Goal: Task Accomplishment & Management: Use online tool/utility

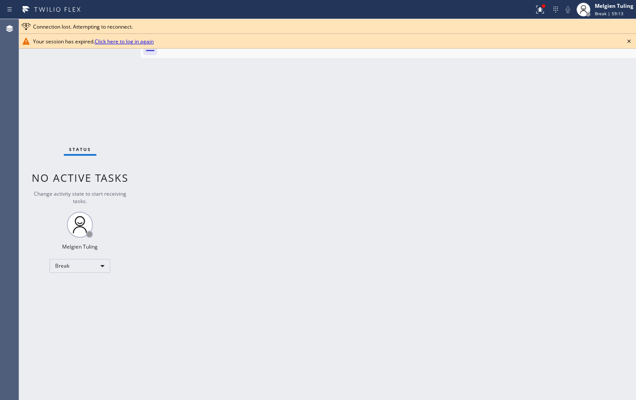
click at [236, 270] on div "Back to Dashboard Change Sender ID Customers Technicians Select a contact Outbo…" at bounding box center [388, 209] width 495 height 381
click at [104, 267] on div "Break" at bounding box center [79, 266] width 61 height 14
click at [56, 288] on li "Available" at bounding box center [79, 289] width 59 height 10
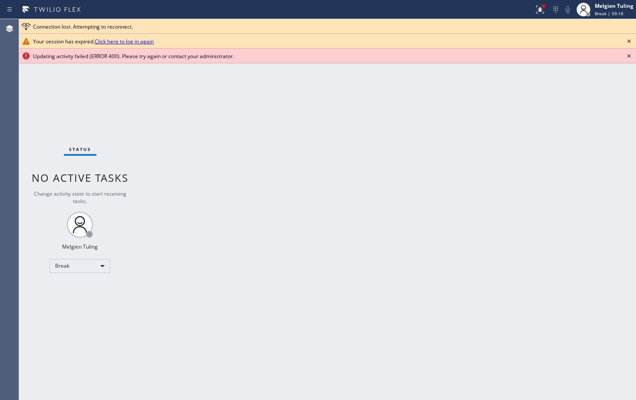
click at [442, 259] on div "Back to Dashboard Change Sender ID Customers Technicians Select a contact Outbo…" at bounding box center [388, 209] width 495 height 381
click at [124, 41] on link "Click here to log in again" at bounding box center [124, 41] width 59 height 7
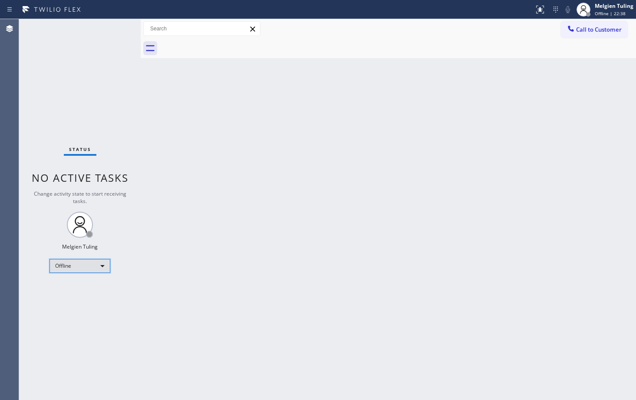
click at [102, 265] on div "Offline" at bounding box center [79, 266] width 61 height 14
click at [74, 291] on li "Available" at bounding box center [79, 289] width 59 height 10
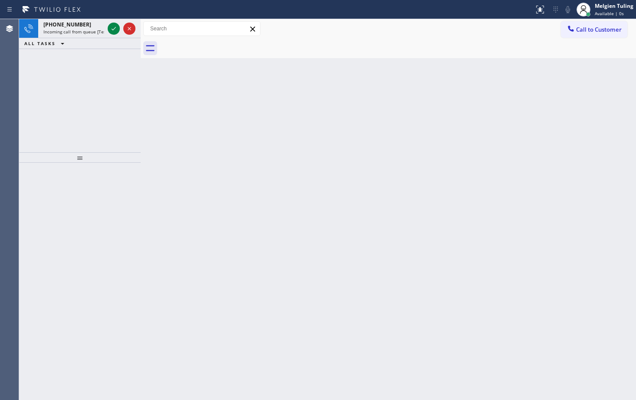
click at [365, 130] on div "Back to Dashboard Change Sender ID Customers Technicians Select a contact Outbo…" at bounding box center [388, 209] width 495 height 381
click at [112, 29] on icon at bounding box center [114, 28] width 10 height 10
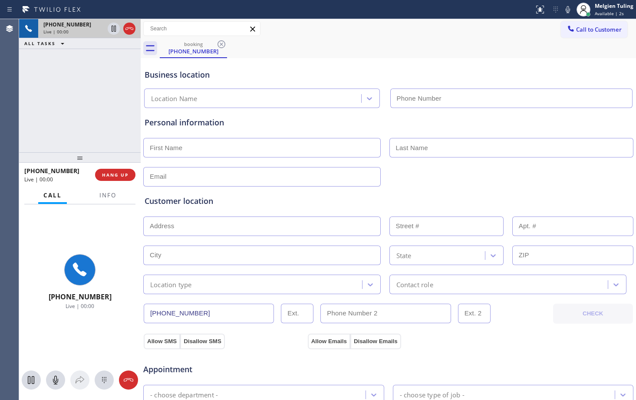
type input "(626) 376-4990"
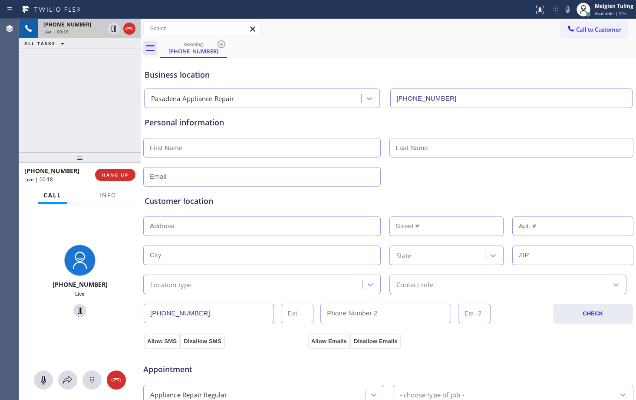
click at [298, 151] on input "text" at bounding box center [261, 148] width 237 height 20
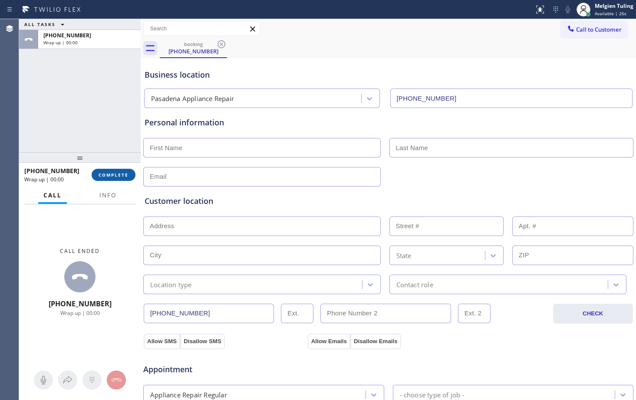
click at [117, 175] on span "COMPLETE" at bounding box center [114, 175] width 30 height 6
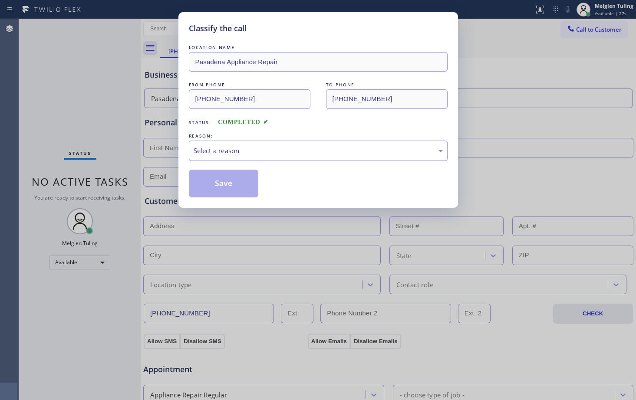
click at [210, 155] on div "Select a reason" at bounding box center [318, 151] width 249 height 10
click at [221, 181] on button "Save" at bounding box center [224, 184] width 70 height 28
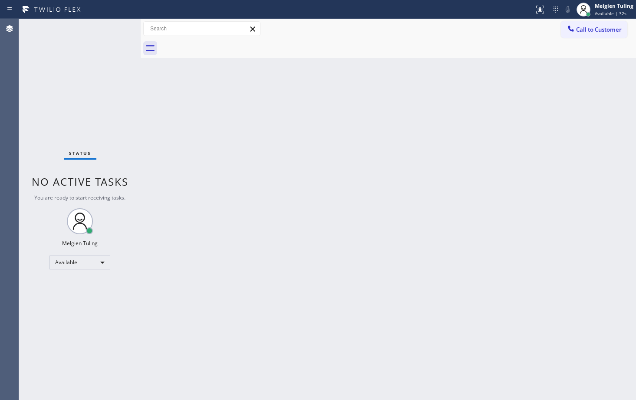
click at [141, 85] on div at bounding box center [141, 209] width 0 height 381
click at [115, 30] on div "Status No active tasks You are ready to start receiving tasks. Melgien Tuling A…" at bounding box center [80, 209] width 122 height 381
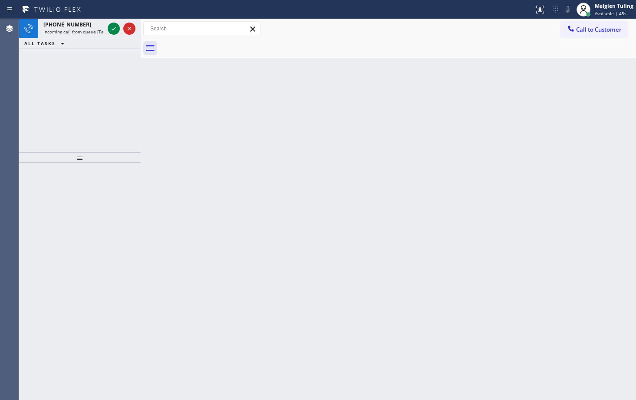
click at [115, 30] on icon at bounding box center [114, 28] width 10 height 10
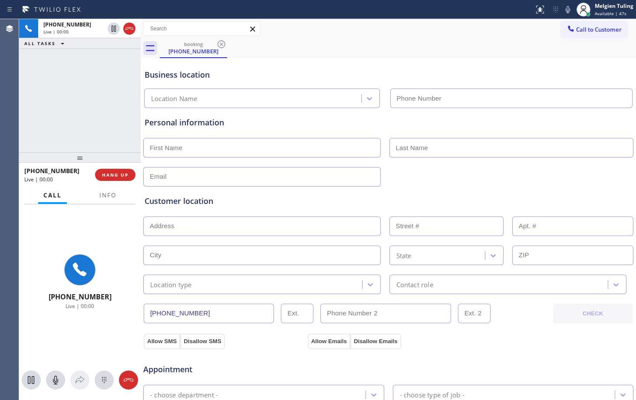
type input "(949) 635-7337"
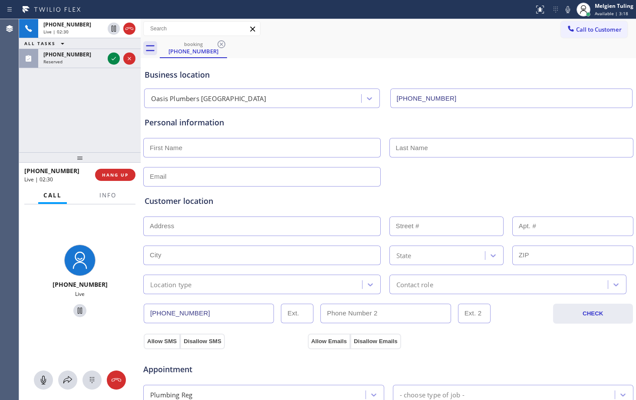
click at [95, 113] on div "+17143605646 Live | 02:30 ALL TASKS ALL TASKS ACTIVE TASKS TASKS IN WRAP UP (51…" at bounding box center [80, 85] width 122 height 133
click at [112, 173] on span "HANG UP" at bounding box center [115, 175] width 26 height 6
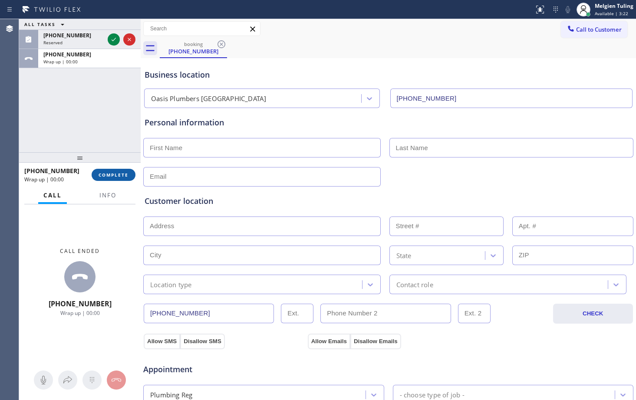
click at [121, 171] on button "COMPLETE" at bounding box center [114, 175] width 44 height 12
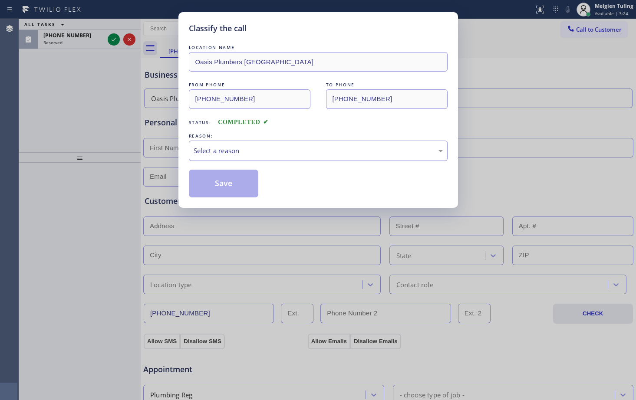
click at [196, 148] on div "Select a reason" at bounding box center [318, 151] width 249 height 10
click at [209, 194] on button "Save" at bounding box center [224, 184] width 70 height 28
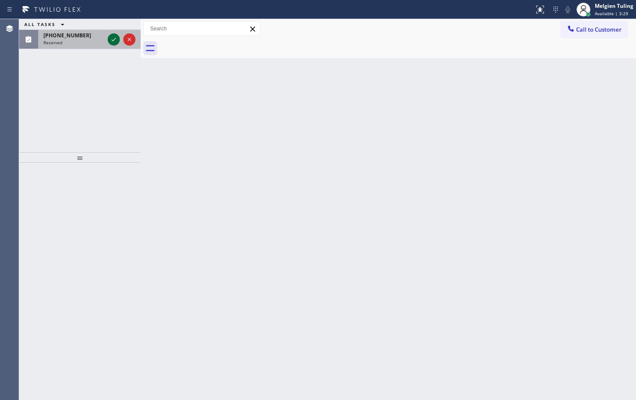
click at [113, 39] on icon at bounding box center [114, 39] width 10 height 10
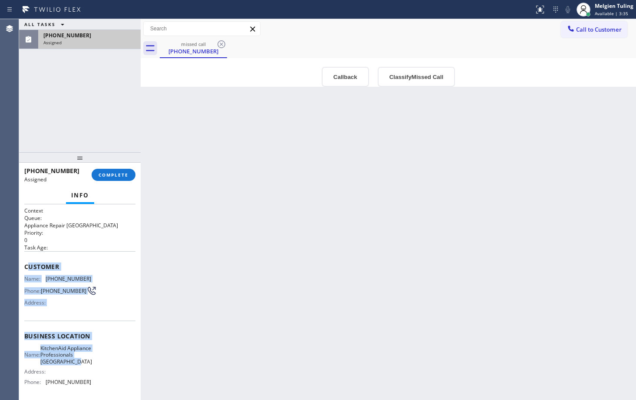
drag, startPoint x: 26, startPoint y: 265, endPoint x: 87, endPoint y: 371, distance: 121.5
click at [87, 371] on div "Context Queue: Appliance Repair High End Priority: 0 Task Age: Customer Name: (…" at bounding box center [79, 336] width 111 height 259
copy div "ustomer Name: (516) 610-8096 Phone: (516) 610-8096 Address: Business location N…"
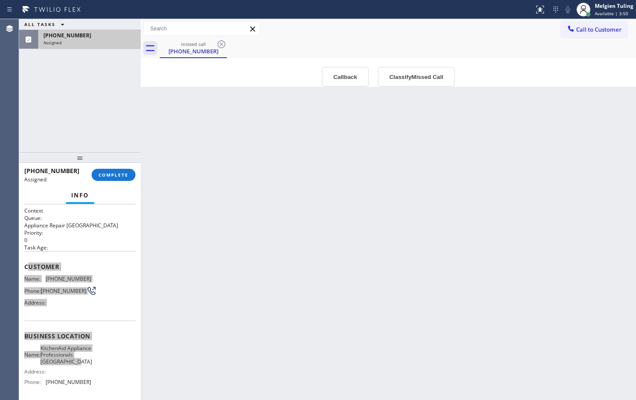
scroll to position [43, 0]
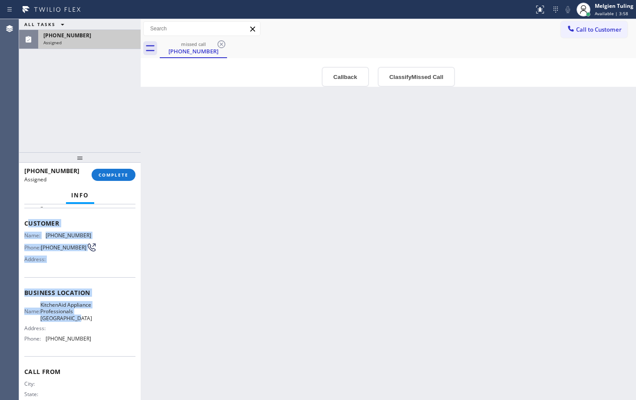
click at [75, 266] on div "Name: (516) 610-8096 Phone: (516) 610-8096 Address:" at bounding box center [57, 249] width 67 height 34
drag, startPoint x: 21, startPoint y: 222, endPoint x: 92, endPoint y: 350, distance: 146.1
click at [92, 350] on div "Context Queue: Appliance Repair High End Priority: 0 Task Age: Customer Name: (…" at bounding box center [80, 302] width 122 height 196
copy div "Customer Name: (516) 610-8096 Phone: (516) 610-8096 Address: Business location …"
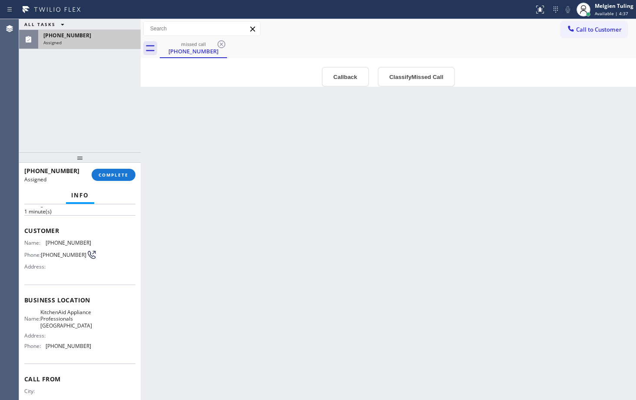
click at [241, 265] on div "Back to Dashboard Change Sender ID Customers Technicians Select a contact Outbo…" at bounding box center [388, 209] width 495 height 381
click at [104, 171] on button "COMPLETE" at bounding box center [114, 175] width 44 height 12
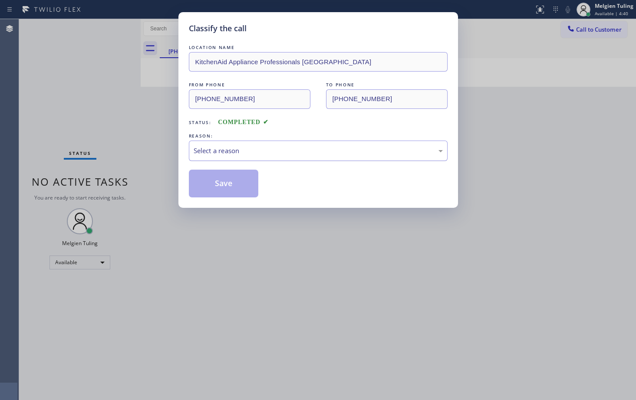
click at [230, 154] on div "Select a reason" at bounding box center [318, 151] width 249 height 10
click at [224, 188] on button "Save" at bounding box center [224, 184] width 70 height 28
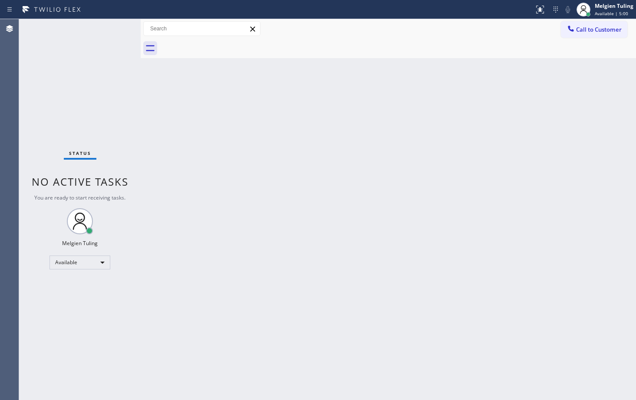
click at [205, 210] on div "Back to Dashboard Change Sender ID Customers Technicians Select a contact Outbo…" at bounding box center [388, 209] width 495 height 381
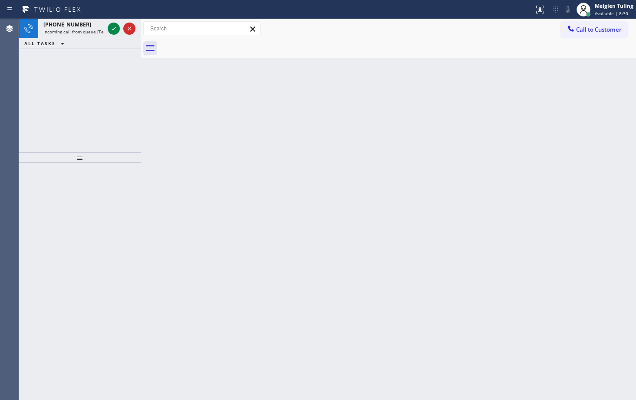
click at [143, 159] on div "Back to Dashboard Change Sender ID Customers Technicians Select a contact Outbo…" at bounding box center [388, 209] width 495 height 381
click at [111, 28] on icon at bounding box center [114, 28] width 10 height 10
drag, startPoint x: 218, startPoint y: 148, endPoint x: 87, endPoint y: 26, distance: 179.3
click at [217, 148] on div "Back to Dashboard Change Sender ID Customers Technicians Select a contact Outbo…" at bounding box center [388, 209] width 495 height 381
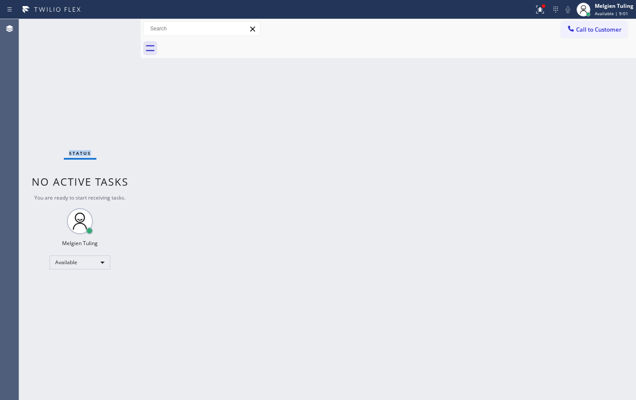
click at [111, 26] on div "Status No active tasks You are ready to start receiving tasks. Melgien Tuling A…" at bounding box center [80, 209] width 122 height 381
click at [113, 41] on div "Status No active tasks You are ready to start receiving tasks. Melgien Tuling A…" at bounding box center [80, 209] width 122 height 381
click at [231, 117] on div "Back to Dashboard Change Sender ID Customers Technicians Select a contact Outbo…" at bounding box center [388, 209] width 495 height 381
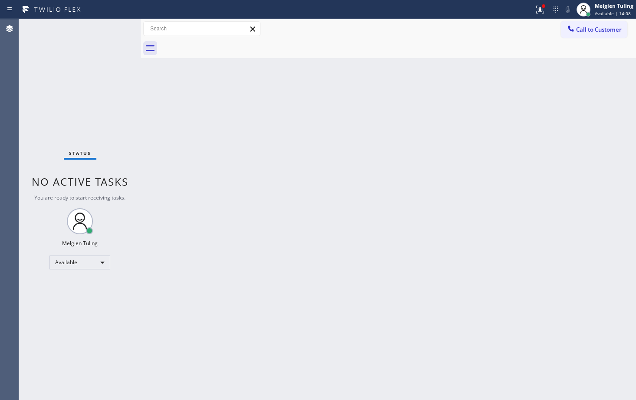
click at [326, 117] on div "Back to Dashboard Change Sender ID Customers Technicians Select a contact Outbo…" at bounding box center [388, 209] width 495 height 381
click at [540, 4] on icon at bounding box center [540, 9] width 10 height 10
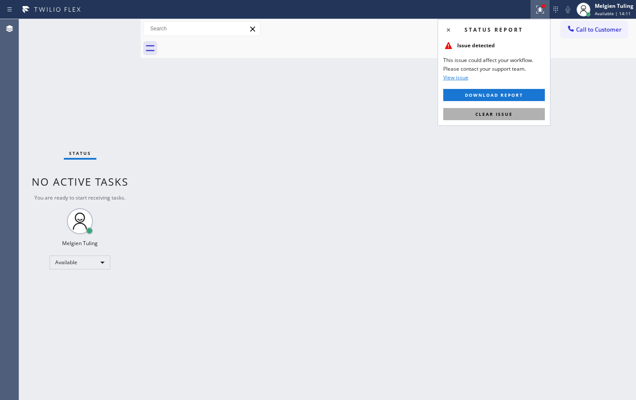
click at [473, 114] on button "Clear issue" at bounding box center [494, 114] width 102 height 12
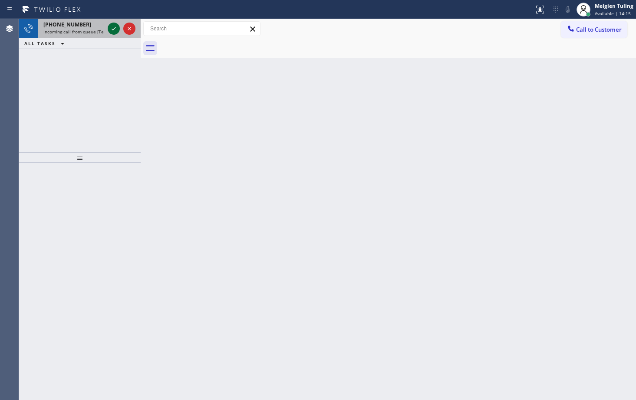
click at [111, 30] on icon at bounding box center [114, 28] width 10 height 10
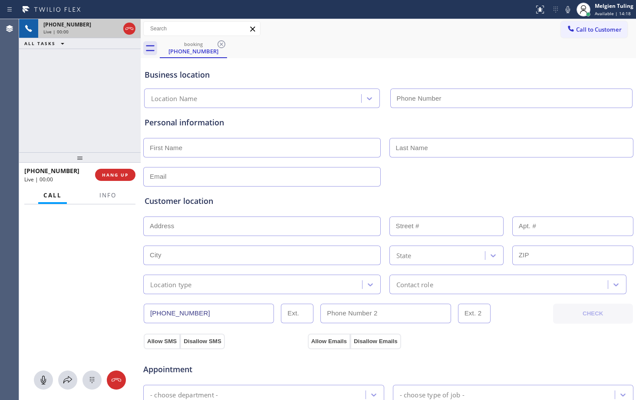
type input "(626) 768-9548"
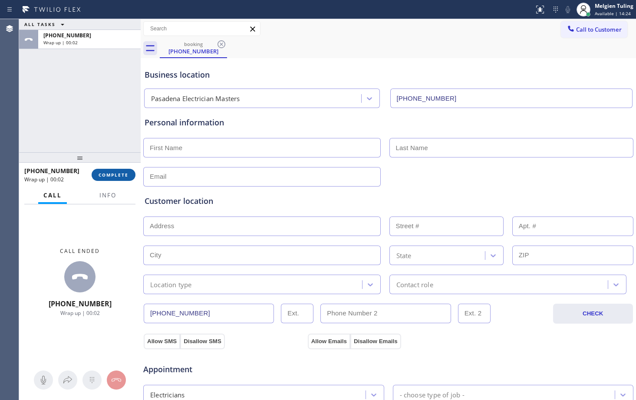
click at [114, 173] on span "COMPLETE" at bounding box center [114, 175] width 30 height 6
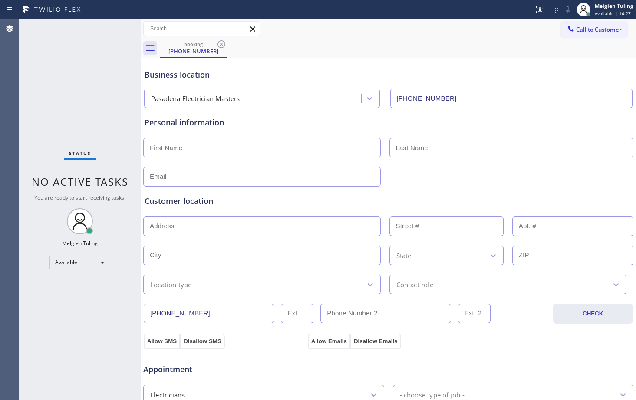
click at [123, 108] on div "Status No active tasks You are ready to start receiving tasks. Melgien Tuling A…" at bounding box center [80, 209] width 122 height 381
click at [311, 76] on div "Business location" at bounding box center [388, 75] width 487 height 12
click at [222, 45] on icon at bounding box center [221, 44] width 8 height 8
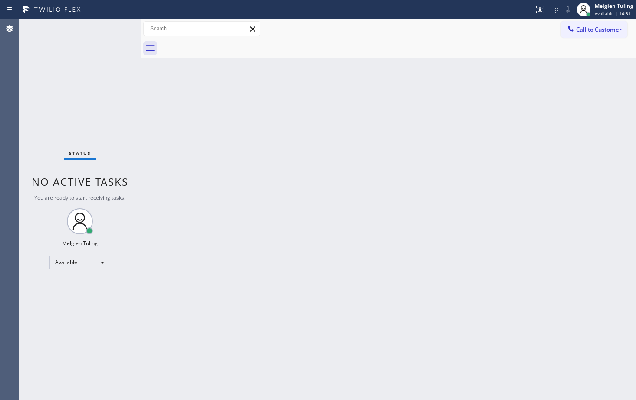
click at [246, 102] on div "Back to Dashboard Change Sender ID Customers Technicians Select a contact Outbo…" at bounding box center [388, 209] width 495 height 381
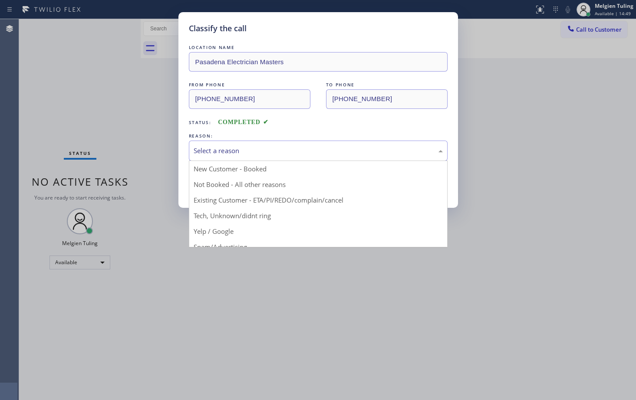
click at [211, 152] on div "Select a reason" at bounding box center [318, 151] width 249 height 10
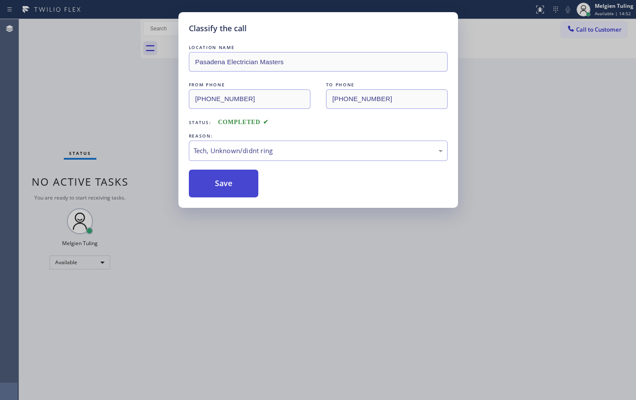
click at [213, 187] on button "Save" at bounding box center [224, 184] width 70 height 28
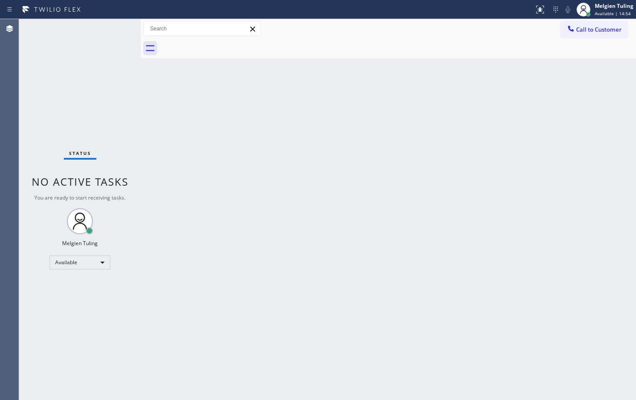
click at [198, 101] on div "Back to Dashboard Change Sender ID Customers Technicians Select a contact Outbo…" at bounding box center [388, 209] width 495 height 381
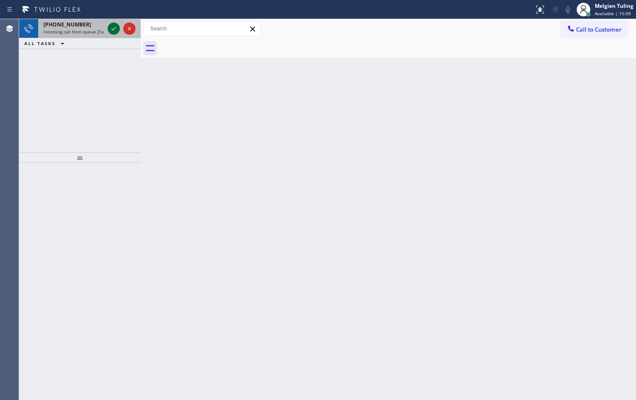
click at [118, 30] on icon at bounding box center [114, 28] width 10 height 10
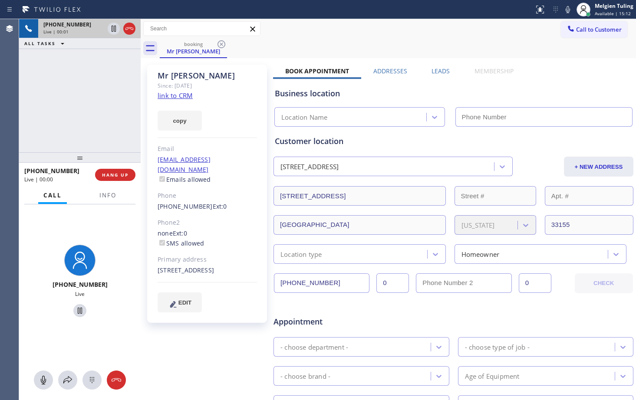
type input "(786) 269-0401"
click at [225, 119] on div "copy" at bounding box center [207, 116] width 99 height 30
click at [115, 28] on icon at bounding box center [114, 28] width 10 height 10
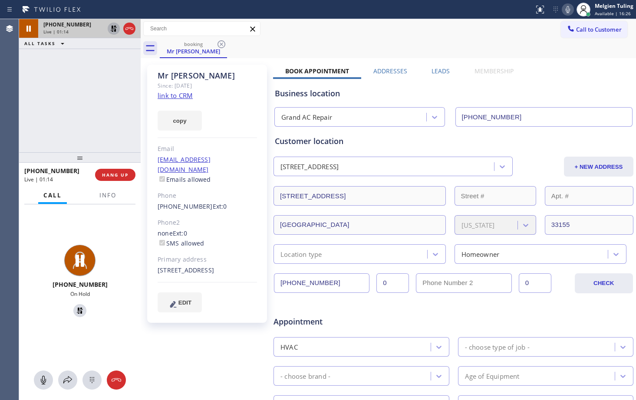
click at [567, 10] on icon at bounding box center [567, 9] width 10 height 10
click at [135, 109] on div "+17862031232 Live | 02:15 ALL TASKS ALL TASKS ACTIVE TASKS TASKS IN WRAP UP" at bounding box center [80, 85] width 122 height 133
click at [108, 197] on span "Info" at bounding box center [107, 195] width 17 height 8
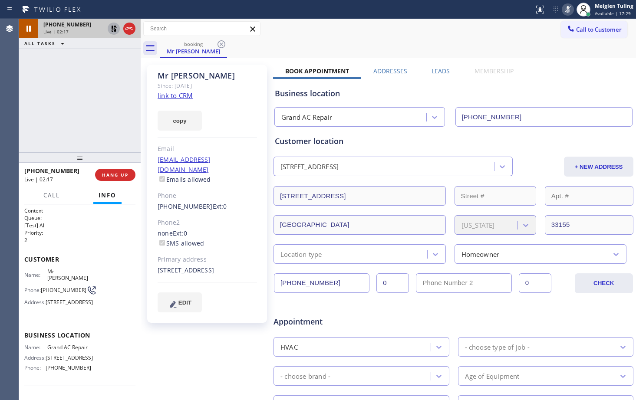
scroll to position [64, 0]
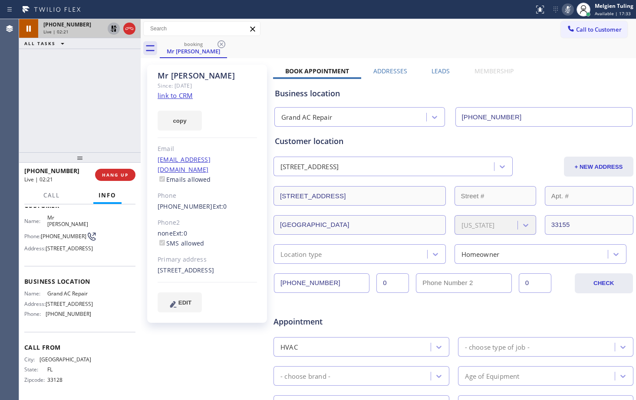
drag, startPoint x: 197, startPoint y: 270, endPoint x: 177, endPoint y: 266, distance: 21.1
click at [177, 266] on div "6043 Southwest 34th Street Miami, 33155 FL" at bounding box center [207, 271] width 99 height 10
copy div "33155"
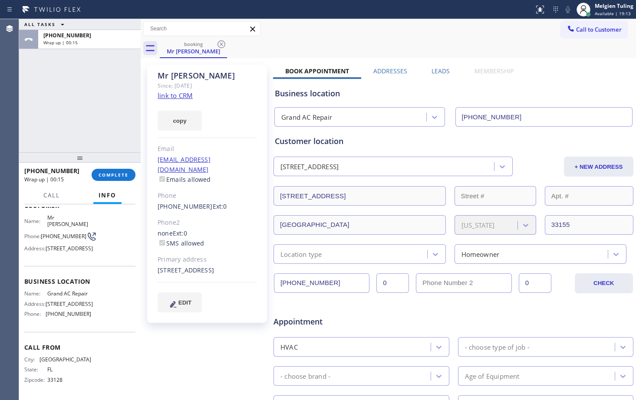
click at [181, 96] on link "link to CRM" at bounding box center [175, 95] width 35 height 9
click at [108, 177] on span "COMPLETE" at bounding box center [114, 175] width 30 height 6
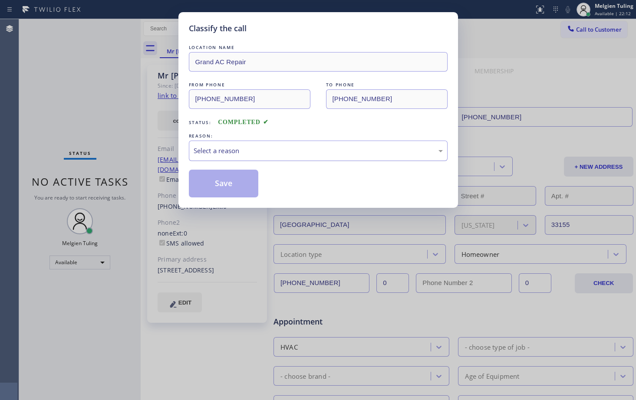
click at [204, 144] on div "Select a reason" at bounding box center [318, 151] width 259 height 20
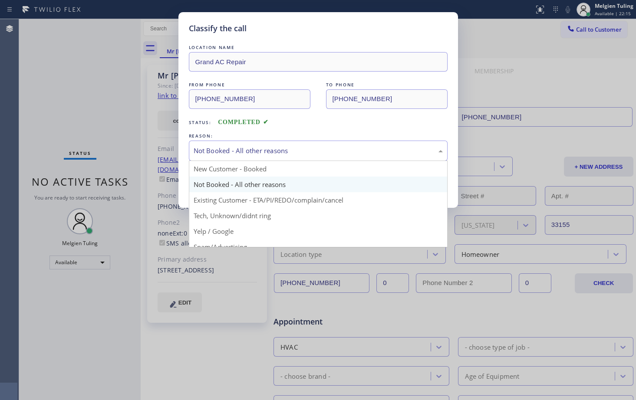
click at [225, 146] on div "Not Booked - All other reasons" at bounding box center [318, 151] width 249 height 10
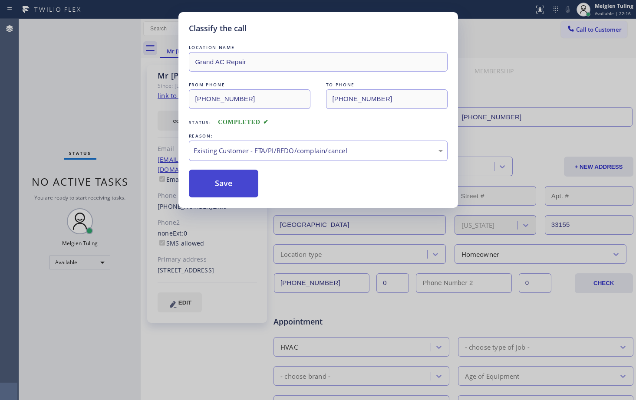
click at [212, 177] on button "Save" at bounding box center [224, 184] width 70 height 28
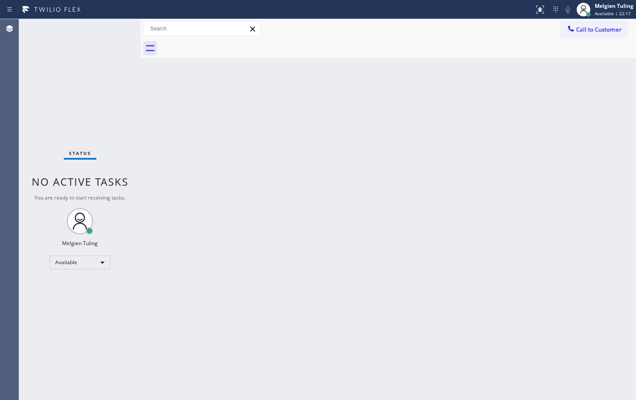
click at [141, 136] on div at bounding box center [141, 209] width 0 height 381
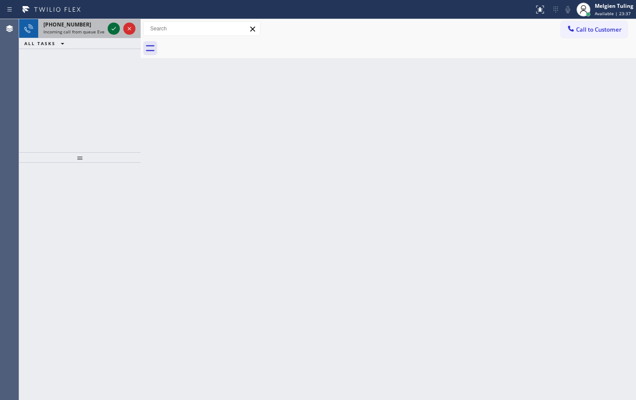
click at [113, 26] on icon at bounding box center [114, 28] width 10 height 10
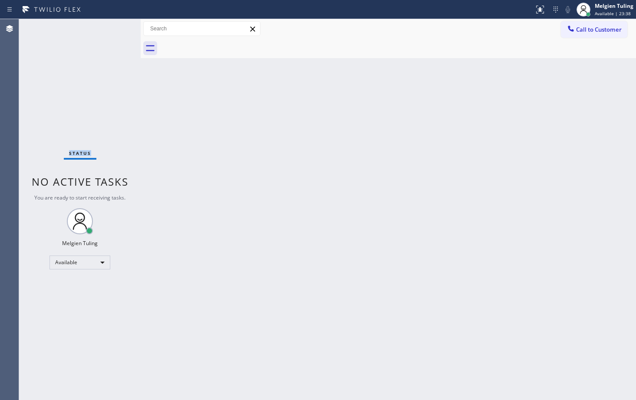
click at [113, 26] on div "Status No active tasks You are ready to start receiving tasks. Melgien Tuling A…" at bounding box center [80, 209] width 122 height 381
click at [287, 306] on div "Back to Dashboard Change Sender ID Customers Technicians Select a contact Outbo…" at bounding box center [388, 209] width 495 height 381
click at [396, 297] on div "Back to Dashboard Change Sender ID Customers Technicians Select a contact Outbo…" at bounding box center [388, 209] width 495 height 381
click at [540, 16] on button at bounding box center [539, 9] width 19 height 19
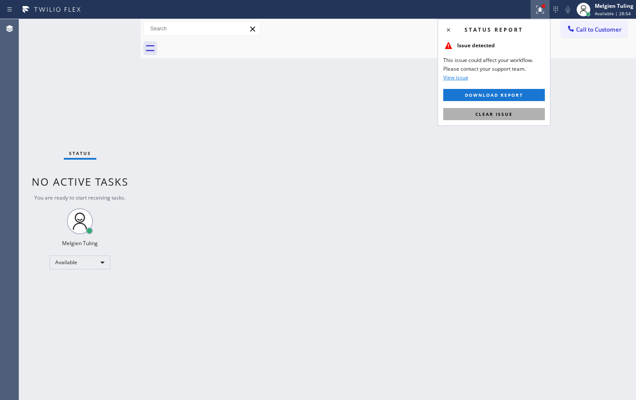
click at [490, 116] on span "Clear issue" at bounding box center [493, 114] width 37 height 6
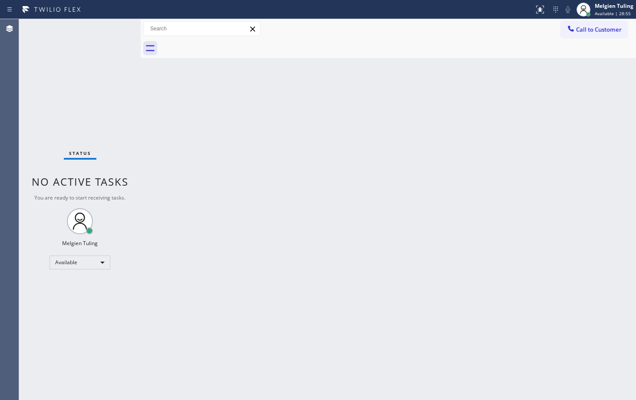
click at [484, 133] on div "Back to Dashboard Change Sender ID Customers Technicians Select a contact Outbo…" at bounding box center [388, 209] width 495 height 381
click at [230, 295] on div "Back to Dashboard Change Sender ID Customers Technicians Select a contact Outbo…" at bounding box center [388, 209] width 495 height 381
click at [260, 276] on div "Back to Dashboard Change Sender ID Customers Technicians Select a contact Outbo…" at bounding box center [388, 209] width 495 height 381
drag, startPoint x: 104, startPoint y: 263, endPoint x: 99, endPoint y: 265, distance: 5.6
click at [99, 265] on div "Available" at bounding box center [79, 263] width 61 height 14
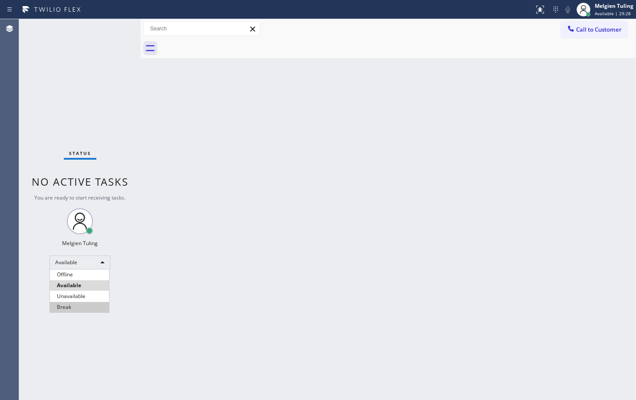
click at [62, 304] on li "Break" at bounding box center [79, 307] width 59 height 10
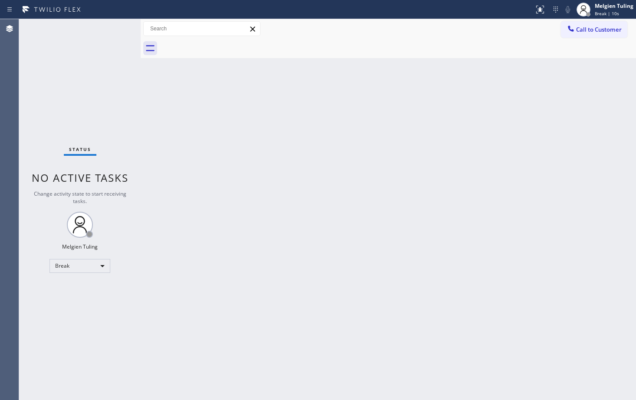
click at [220, 222] on div "Back to Dashboard Change Sender ID Customers Technicians Select a contact Outbo…" at bounding box center [388, 209] width 495 height 381
click at [454, 312] on div "Back to Dashboard Change Sender ID Customers Technicians Select a contact Outbo…" at bounding box center [388, 209] width 495 height 381
click at [100, 265] on div "Break" at bounding box center [79, 266] width 61 height 14
click at [69, 288] on li "Available" at bounding box center [79, 289] width 59 height 10
drag, startPoint x: 69, startPoint y: 288, endPoint x: 46, endPoint y: 293, distance: 23.6
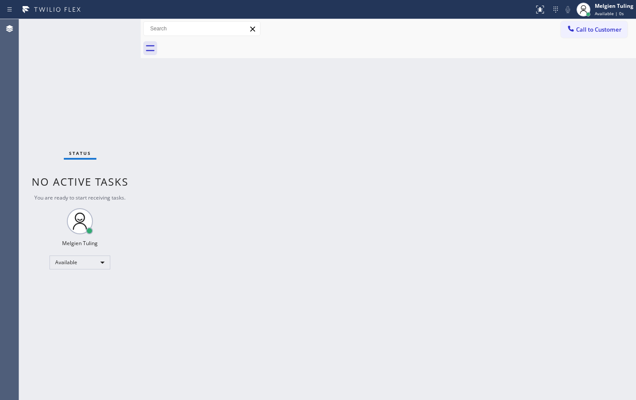
click at [45, 291] on div "Status No active tasks You are ready to start receiving tasks. Melgien Tuling A…" at bounding box center [80, 209] width 122 height 381
click at [257, 139] on div "Back to Dashboard Change Sender ID Customers Technicians Select a contact Outbo…" at bounding box center [388, 209] width 495 height 381
drag, startPoint x: 234, startPoint y: 167, endPoint x: 259, endPoint y: 129, distance: 45.1
click at [259, 129] on div "Back to Dashboard Change Sender ID Customers Technicians Select a contact Outbo…" at bounding box center [388, 209] width 495 height 381
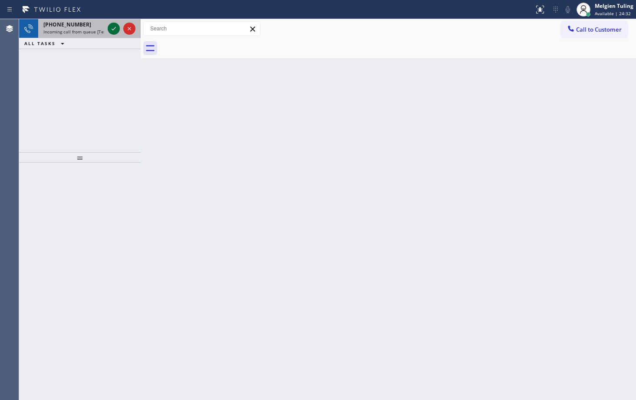
click at [112, 28] on icon at bounding box center [114, 28] width 10 height 10
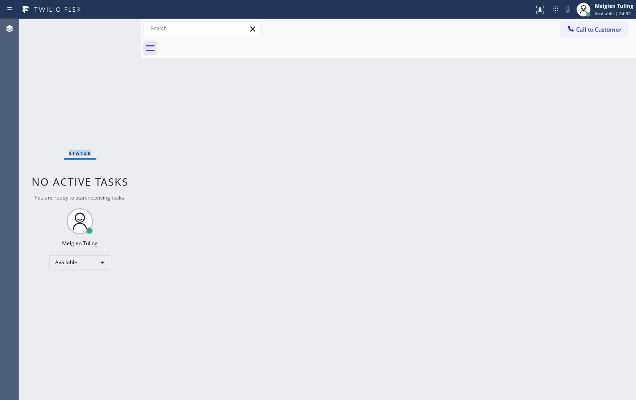
click at [112, 28] on div "Status No active tasks You are ready to start receiving tasks. Melgien Tuling A…" at bounding box center [80, 209] width 122 height 381
click at [234, 230] on div "Back to Dashboard Change Sender ID Customers Technicians Select a contact Outbo…" at bounding box center [388, 209] width 495 height 381
click at [276, 113] on div "Back to Dashboard Change Sender ID Customers Technicians Select a contact Outbo…" at bounding box center [388, 209] width 495 height 381
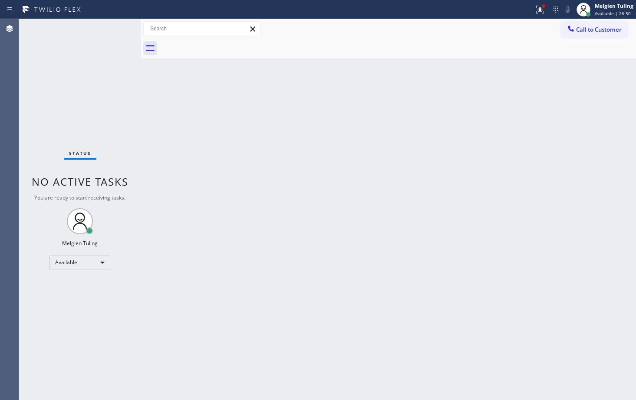
click at [444, 235] on div "Back to Dashboard Change Sender ID Customers Technicians Select a contact Outbo…" at bounding box center [388, 209] width 495 height 381
click at [110, 32] on div "Status No active tasks You are ready to start receiving tasks. Melgien Tuling A…" at bounding box center [80, 209] width 122 height 381
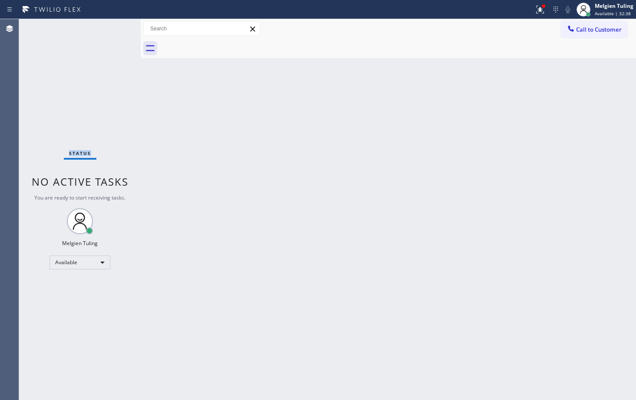
click at [120, 46] on div "Status No active tasks You are ready to start receiving tasks. Melgien Tuling A…" at bounding box center [80, 209] width 122 height 381
click at [225, 214] on div "Back to Dashboard Change Sender ID Customers Technicians Select a contact Outbo…" at bounding box center [388, 209] width 495 height 381
click at [114, 33] on div "Status No active tasks You are ready to start receiving tasks. Melgien Tuling A…" at bounding box center [80, 209] width 122 height 381
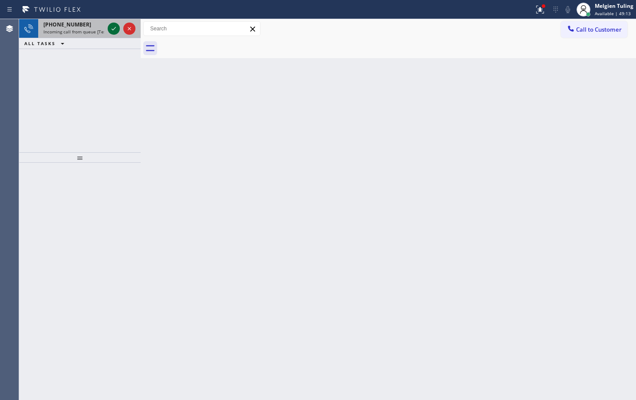
click at [115, 33] on icon at bounding box center [114, 28] width 10 height 10
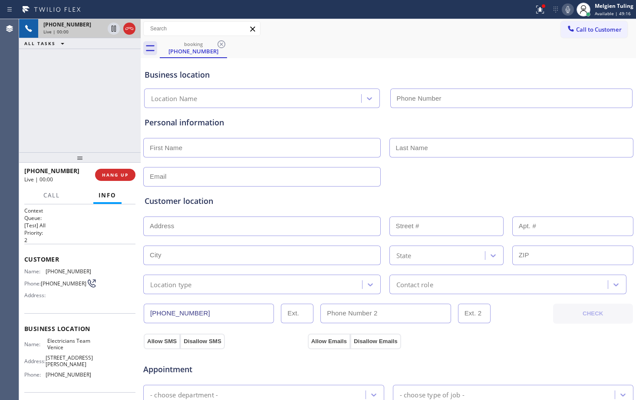
type input "(213) 699-3906"
click at [266, 92] on div "Electricians Team Venice" at bounding box center [254, 98] width 214 height 15
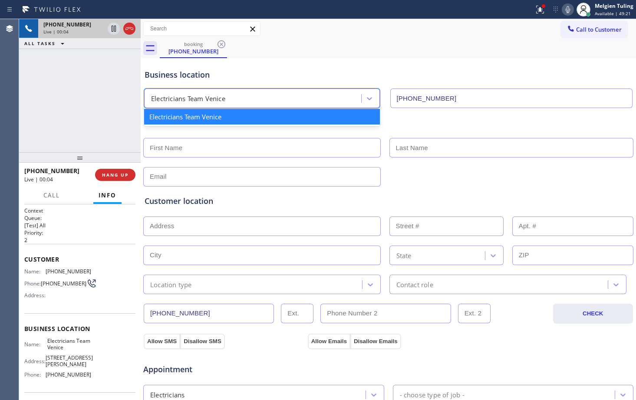
click at [260, 79] on div "Business location" at bounding box center [388, 75] width 487 height 12
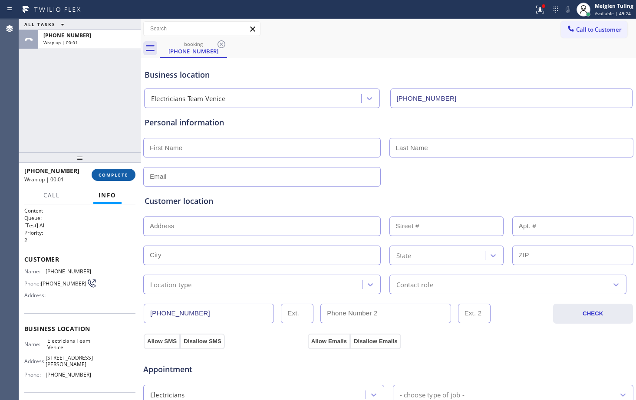
click at [116, 171] on button "COMPLETE" at bounding box center [114, 175] width 44 height 12
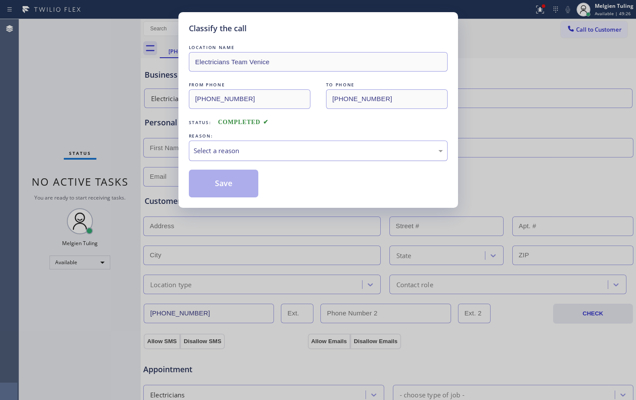
click at [221, 155] on div "Select a reason" at bounding box center [318, 151] width 249 height 10
click at [212, 180] on button "Save" at bounding box center [224, 184] width 70 height 28
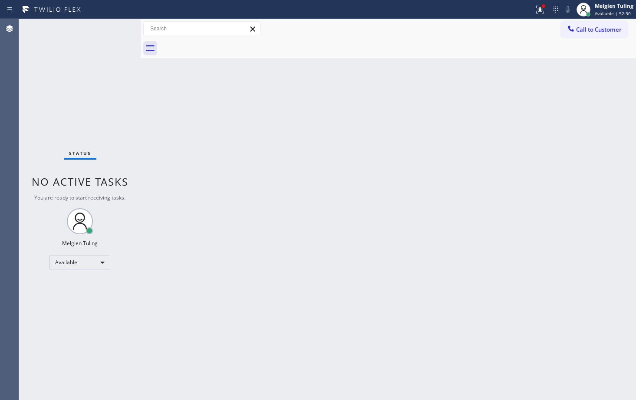
click at [110, 27] on div "Status No active tasks You are ready to start receiving tasks. Melgien Tuling A…" at bounding box center [80, 209] width 122 height 381
click at [111, 62] on div "Status No active tasks You are ready to start receiving tasks. Melgien Tuling A…" at bounding box center [80, 209] width 122 height 381
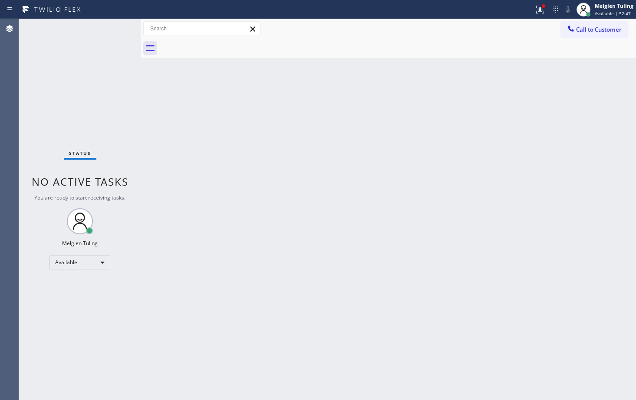
click at [237, 233] on div "Back to Dashboard Change Sender ID Customers Technicians Select a contact Outbo…" at bounding box center [388, 209] width 495 height 381
click at [220, 203] on div "Back to Dashboard Change Sender ID Customers Technicians Select a contact Outbo…" at bounding box center [388, 209] width 495 height 381
click at [542, 9] on icon at bounding box center [540, 9] width 10 height 10
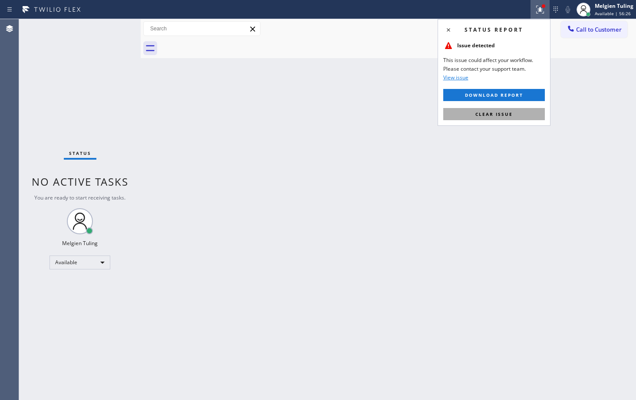
click at [488, 114] on span "Clear issue" at bounding box center [493, 114] width 37 height 6
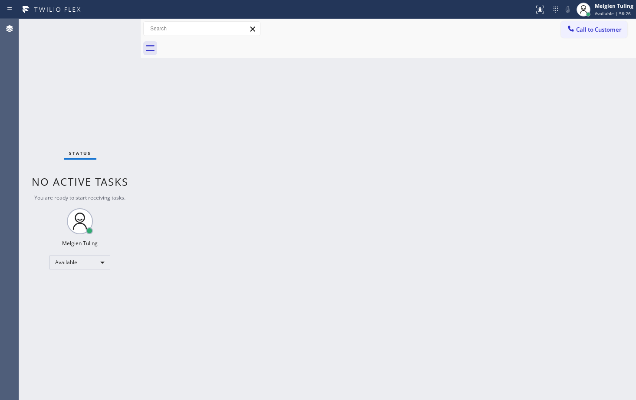
click at [358, 132] on div "Back to Dashboard Change Sender ID Customers Technicians Select a contact Outbo…" at bounding box center [388, 209] width 495 height 381
click at [292, 161] on div "Back to Dashboard Change Sender ID Customers Technicians Select a contact Outbo…" at bounding box center [388, 209] width 495 height 381
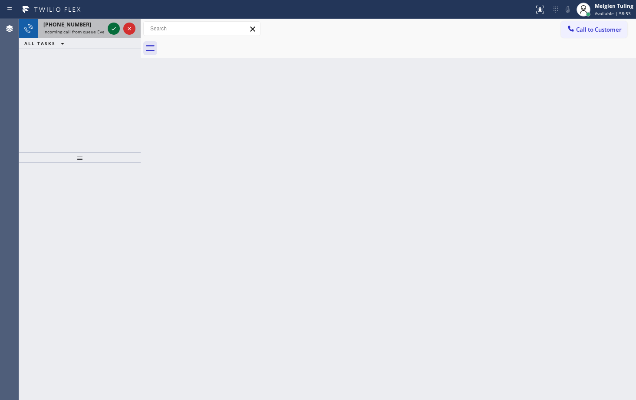
click at [109, 30] on icon at bounding box center [114, 28] width 10 height 10
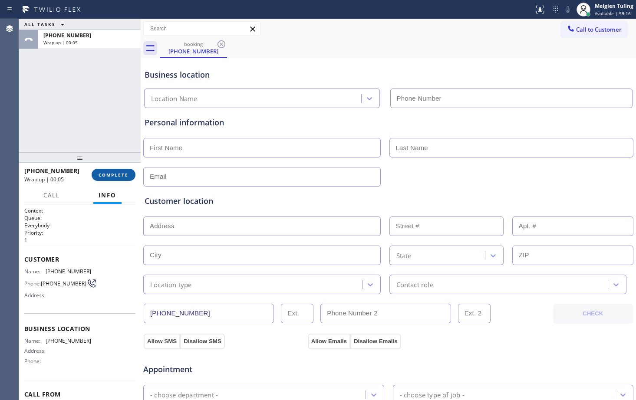
click at [112, 174] on span "COMPLETE" at bounding box center [114, 175] width 30 height 6
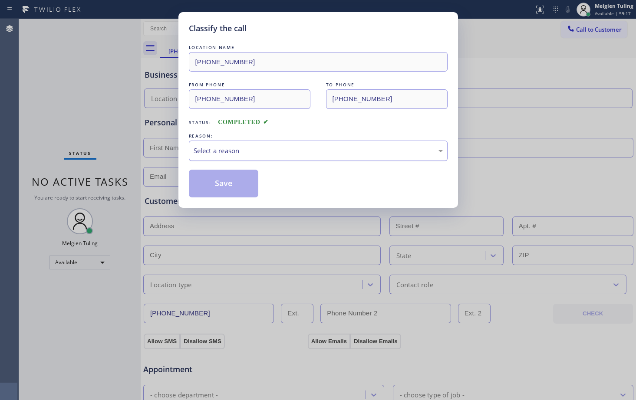
click at [248, 150] on div "Select a reason" at bounding box center [318, 151] width 249 height 10
click at [220, 186] on button "Save" at bounding box center [224, 184] width 70 height 28
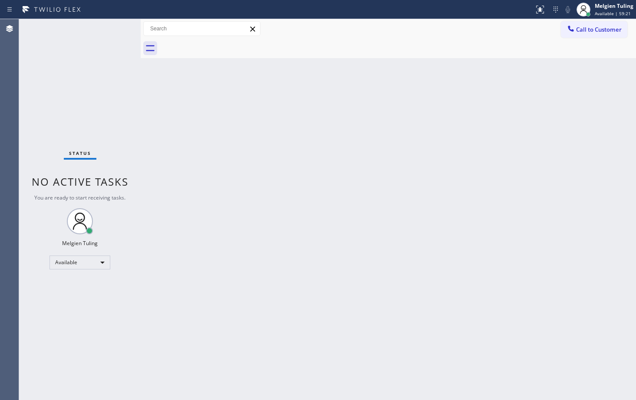
click at [150, 119] on div "Back to Dashboard Change Sender ID Customers Technicians Select a contact Outbo…" at bounding box center [388, 209] width 495 height 381
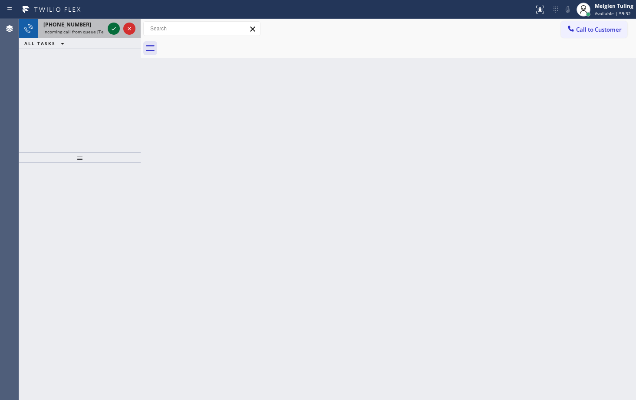
click at [112, 26] on icon at bounding box center [114, 28] width 10 height 10
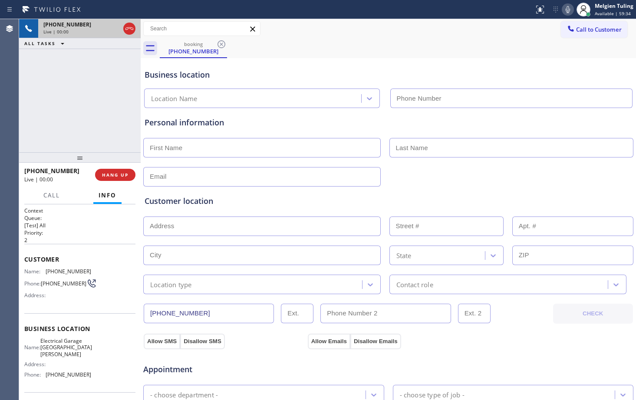
type input "(805) 360-3434"
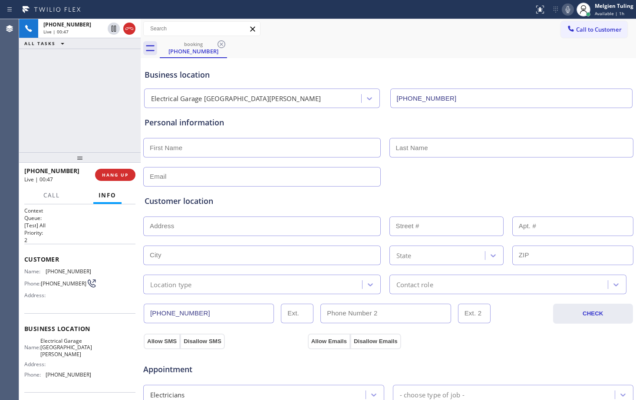
click at [520, 80] on div "Business location" at bounding box center [388, 75] width 487 height 12
click at [569, 8] on icon at bounding box center [567, 9] width 10 height 10
click at [115, 30] on icon at bounding box center [114, 29] width 4 height 6
click at [282, 140] on input "text" at bounding box center [261, 148] width 237 height 20
click at [383, 70] on div "Business location" at bounding box center [388, 75] width 487 height 12
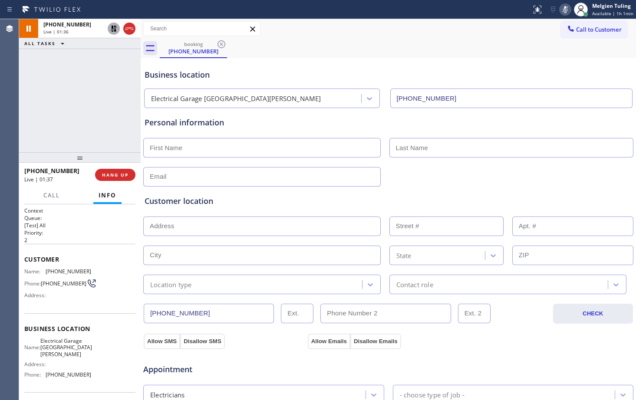
click at [563, 9] on icon at bounding box center [565, 9] width 10 height 10
click at [110, 28] on icon at bounding box center [114, 28] width 10 height 10
click at [289, 46] on div "booking (805) 689-6965" at bounding box center [398, 49] width 476 height 20
click at [347, 221] on input "text" at bounding box center [261, 227] width 237 height 20
click at [312, 221] on input "text" at bounding box center [261, 227] width 237 height 20
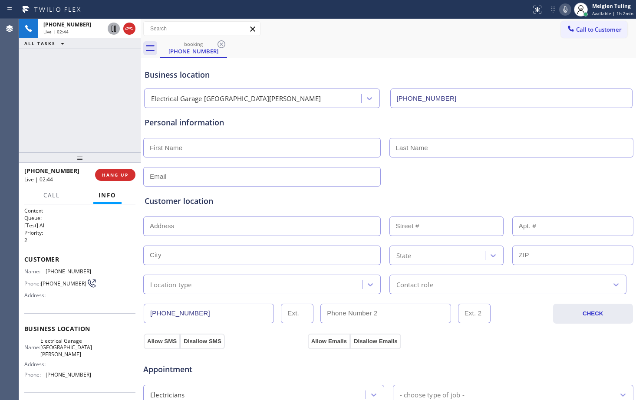
click at [479, 134] on div "Personal information" at bounding box center [388, 152] width 487 height 70
drag, startPoint x: 296, startPoint y: 68, endPoint x: 348, endPoint y: 40, distance: 58.6
click at [348, 40] on div "booking (805) 689-6965" at bounding box center [398, 49] width 476 height 20
click at [525, 41] on div "booking (805) 689-6965" at bounding box center [398, 49] width 476 height 20
click at [567, 8] on icon at bounding box center [565, 9] width 10 height 10
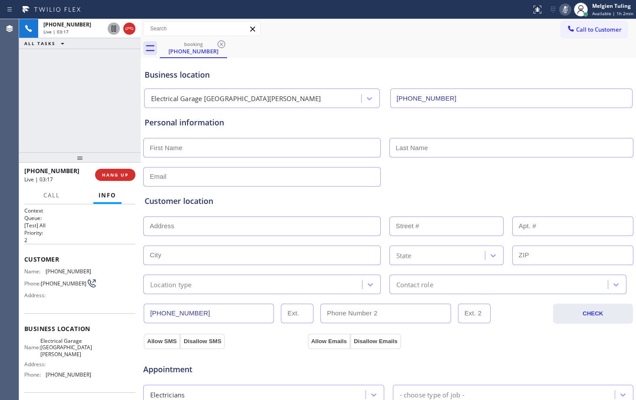
click at [114, 26] on icon at bounding box center [114, 29] width 4 height 6
click at [231, 224] on input "text" at bounding box center [261, 227] width 237 height 20
click at [89, 139] on div "+18056896965 Live | 06:10 ALL TASKS ALL TASKS ACTIVE TASKS TASKS IN WRAP UP" at bounding box center [80, 85] width 122 height 133
click at [131, 123] on div "+18056896965 Live | 06:50 ALL TASKS ALL TASKS ACTIVE TASKS TASKS IN WRAP UP" at bounding box center [80, 85] width 122 height 133
click at [263, 207] on div "Customer location >> ADD NEW ADDRESS << + NEW ADDRESS State Location type Conta…" at bounding box center [388, 244] width 487 height 99
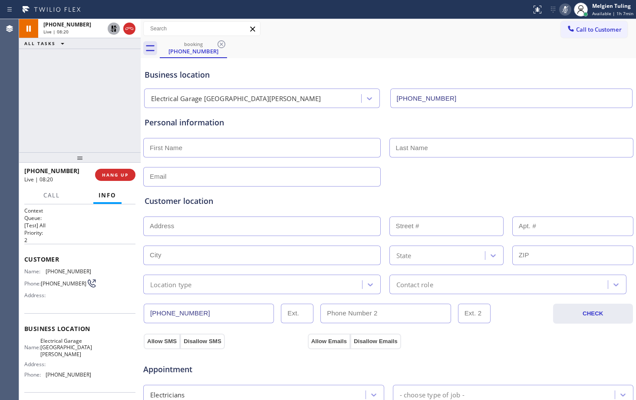
click at [492, 56] on div "booking (805) 689-6965" at bounding box center [398, 49] width 476 height 20
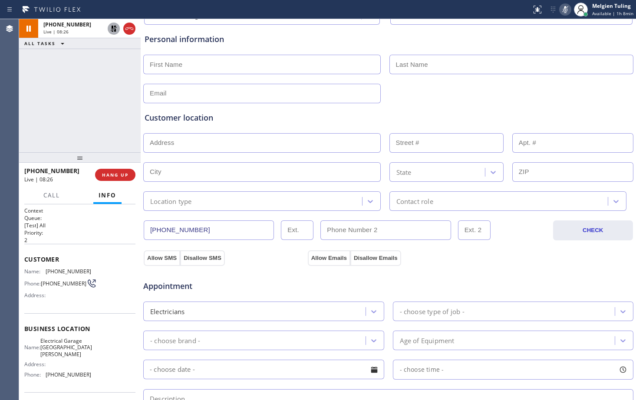
scroll to position [87, 0]
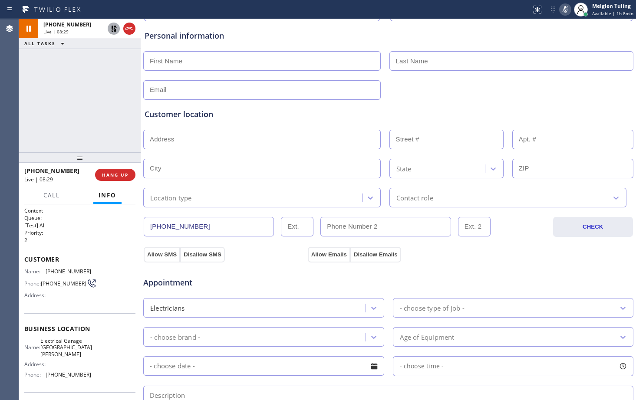
click at [521, 270] on div "Appointment" at bounding box center [388, 277] width 492 height 22
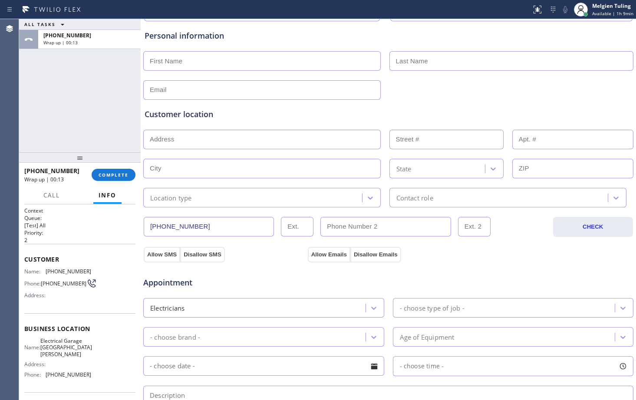
click at [230, 141] on input "text" at bounding box center [261, 140] width 237 height 20
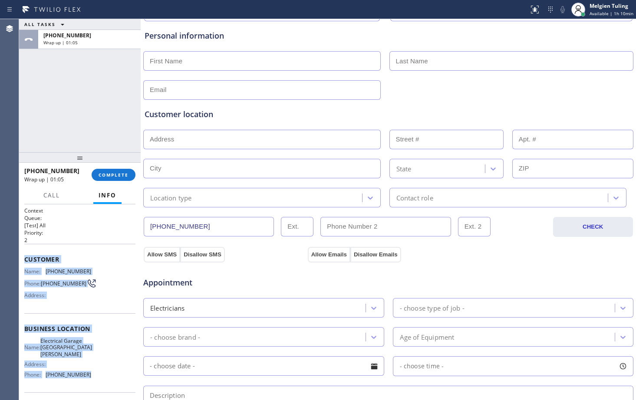
drag, startPoint x: 23, startPoint y: 259, endPoint x: 85, endPoint y: 373, distance: 130.5
click at [85, 373] on div "Context Queue: [Test] All Priority: 2 Customer Name: (805) 689-6965 Phone: (805…" at bounding box center [80, 302] width 122 height 196
copy div "Customer Name: (805) 689-6965 Phone: (805) 689-6965 Address: Business location …"
click at [115, 176] on span "COMPLETE" at bounding box center [114, 175] width 30 height 6
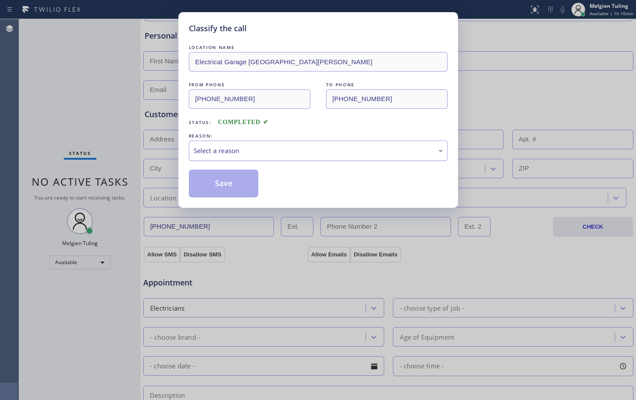
click at [212, 154] on div "Select a reason" at bounding box center [318, 151] width 249 height 10
click at [210, 182] on button "Save" at bounding box center [224, 184] width 70 height 28
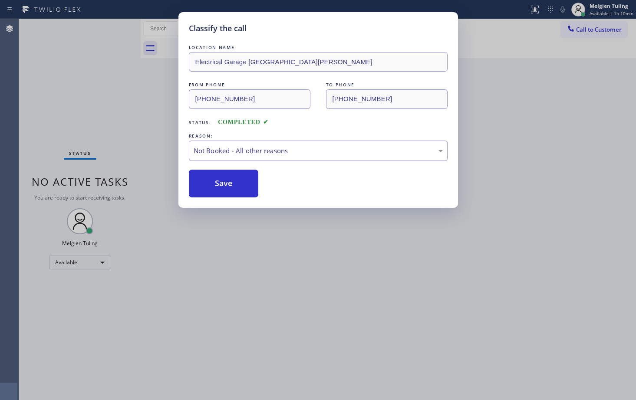
click at [147, 118] on div "Back to Dashboard Change Sender ID Customers Technicians Select a contact Outbo…" at bounding box center [388, 209] width 495 height 381
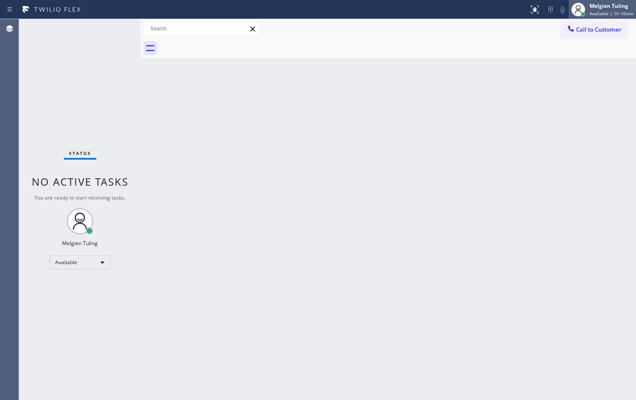
click at [611, 8] on div "Melgien Tuling" at bounding box center [611, 5] width 44 height 7
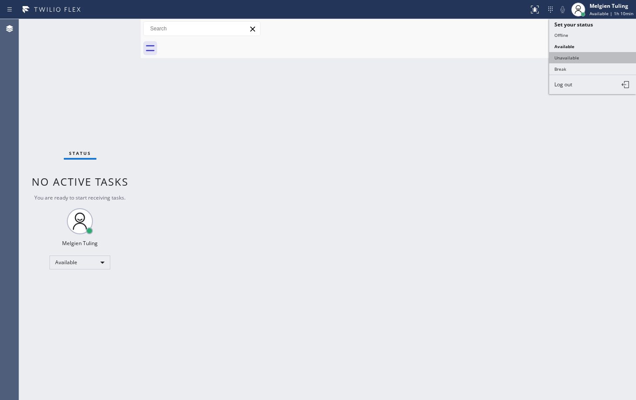
click at [570, 56] on button "Unavailable" at bounding box center [592, 57] width 87 height 11
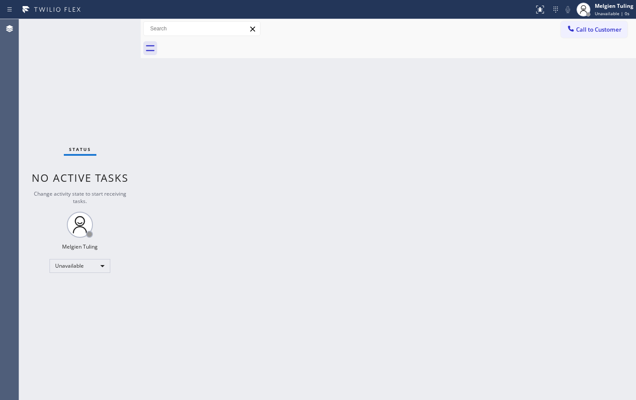
click at [506, 116] on div "Back to Dashboard Change Sender ID Customers Technicians Select a contact Outbo…" at bounding box center [388, 209] width 495 height 381
click at [588, 29] on span "Call to Customer" at bounding box center [599, 30] width 46 height 8
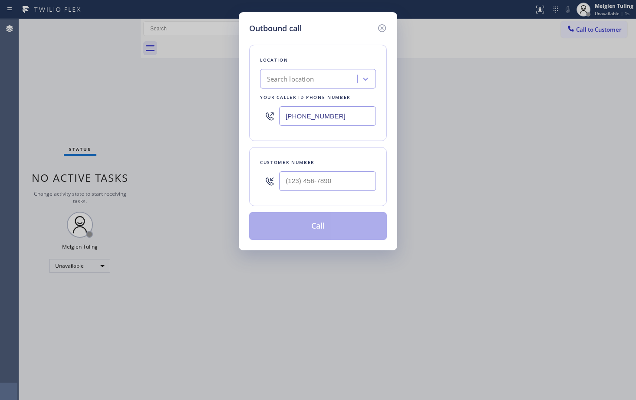
click at [471, 125] on div "Outbound call Location Search location Your caller id phone number (877) 689-59…" at bounding box center [318, 200] width 636 height 400
click at [178, 263] on div "Outbound call Location Search location Your caller id phone number (877) 689-59…" at bounding box center [318, 200] width 636 height 400
click at [324, 180] on input "(___) ___-____" at bounding box center [327, 181] width 97 height 20
paste input "805) 689-6965"
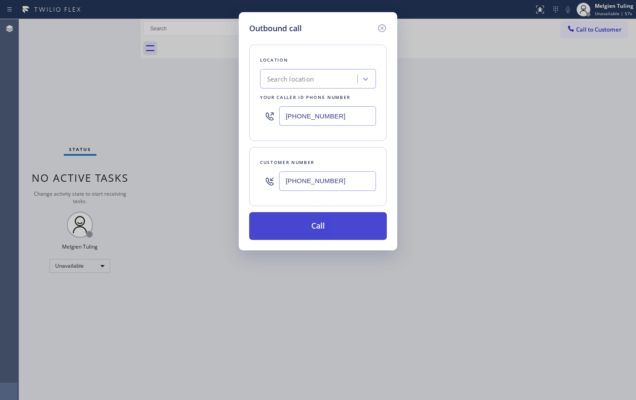
type input "[PHONE_NUMBER]"
click at [328, 225] on button "Call" at bounding box center [318, 226] width 138 height 28
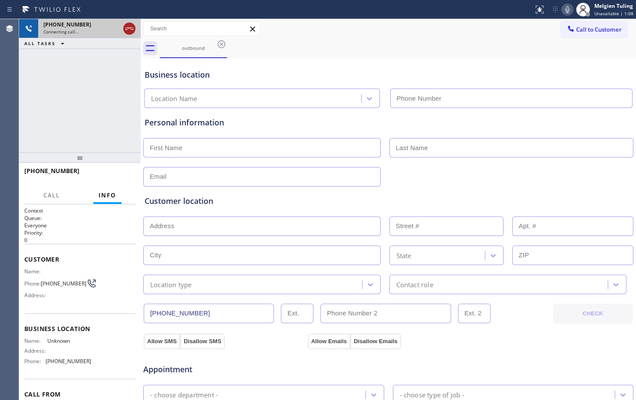
click at [128, 28] on icon at bounding box center [129, 28] width 10 height 10
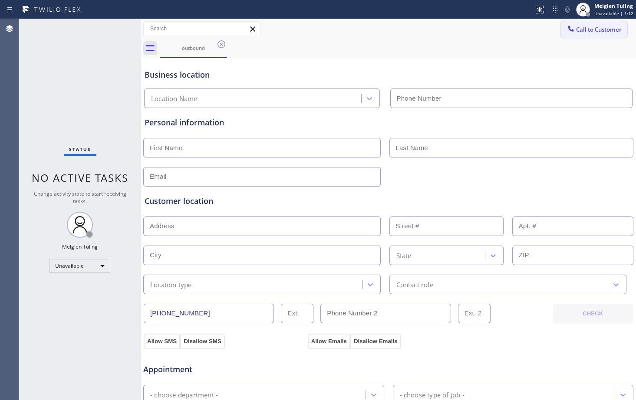
click at [584, 30] on span "Call to Customer" at bounding box center [599, 30] width 46 height 8
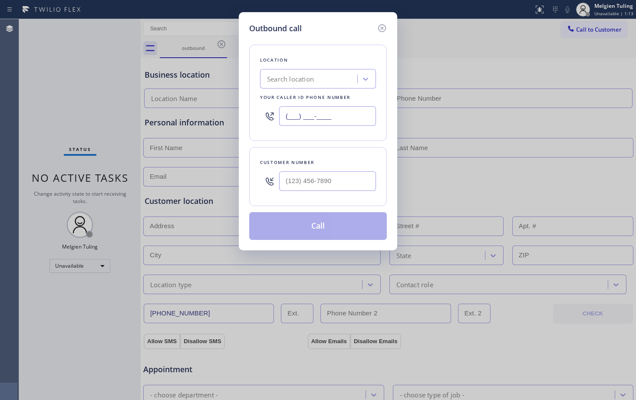
click at [318, 117] on input "(___) ___-____" at bounding box center [327, 116] width 97 height 20
click at [312, 116] on input "(___) ___-____" at bounding box center [327, 116] width 97 height 20
paste input "8-0568"
type input "(___) ___-____"
click at [286, 116] on input "(___) ___-____" at bounding box center [327, 116] width 97 height 20
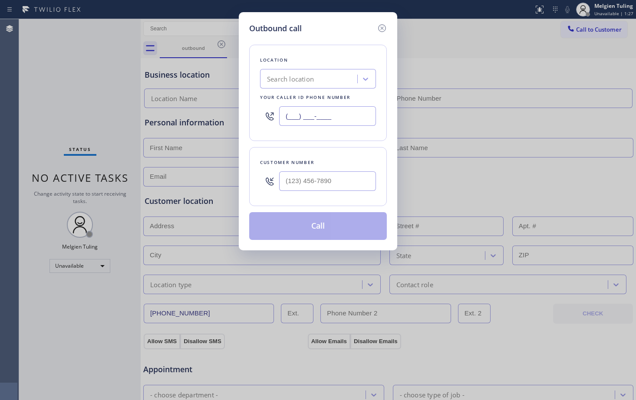
paste input "805) 360-3434"
type input "(805) 360-3434"
click at [354, 158] on div "Customer number" at bounding box center [318, 162] width 116 height 9
type input "(___) ___-____"
click at [342, 181] on input "(___) ___-____" at bounding box center [327, 181] width 97 height 20
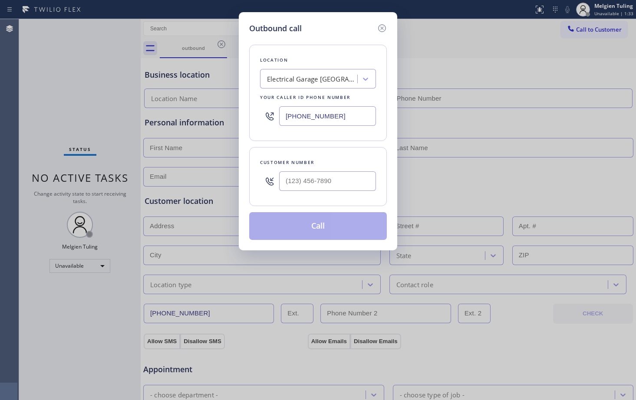
click at [322, 182] on input "text" at bounding box center [327, 181] width 97 height 20
paste input "805) 689-6965"
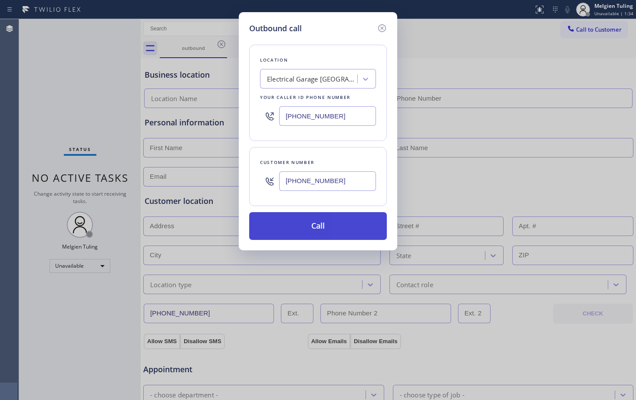
type input "[PHONE_NUMBER]"
click at [316, 227] on button "Call" at bounding box center [318, 226] width 138 height 28
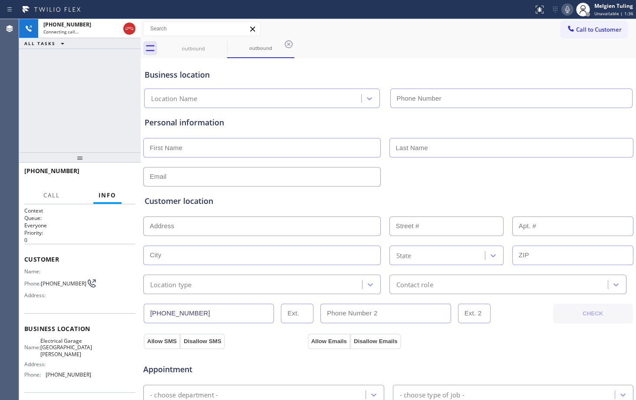
type input "(805) 360-3434"
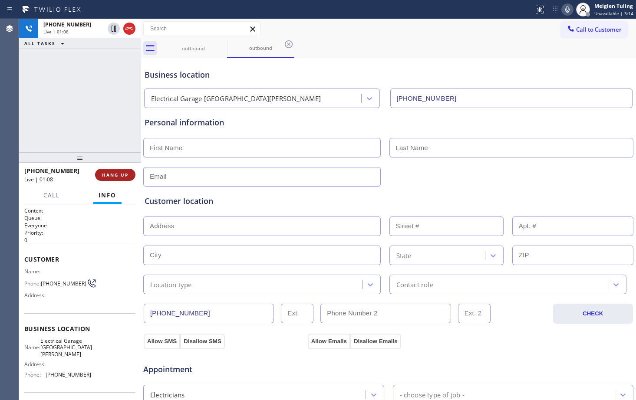
click at [109, 176] on span "HANG UP" at bounding box center [115, 175] width 26 height 6
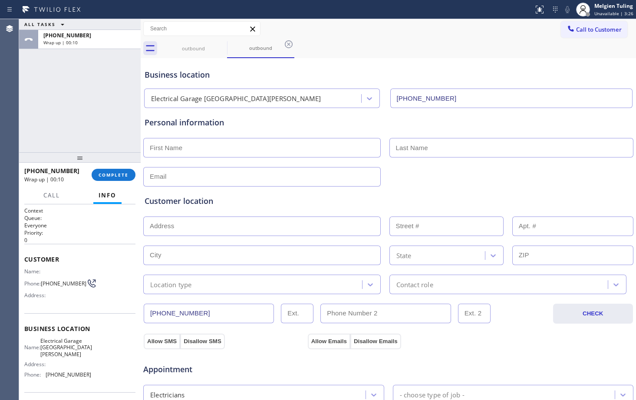
click at [199, 152] on input "text" at bounding box center [261, 148] width 237 height 20
type input "Mr."
click at [427, 145] on input "text" at bounding box center [511, 148] width 244 height 20
type input "Alex"
click at [184, 181] on input "text" at bounding box center [261, 177] width 237 height 20
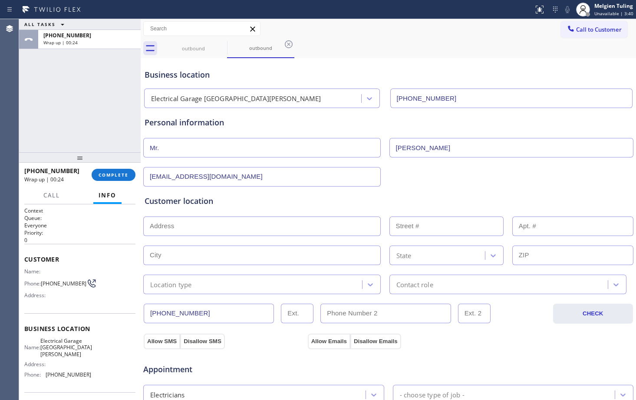
type input "no@gmail.com"
click at [172, 226] on input "text" at bounding box center [261, 227] width 237 height 20
click at [161, 227] on input "text" at bounding box center [261, 227] width 237 height 20
paste input "38 Depot Rd, Goleta, CA 93117, USA"
type input "38 Depot Rd"
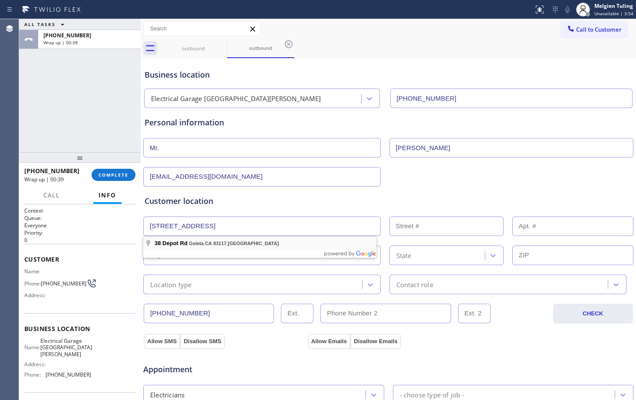
type input "38"
type input "Goleta"
type input "93117"
click at [514, 255] on input "93117" at bounding box center [572, 256] width 121 height 20
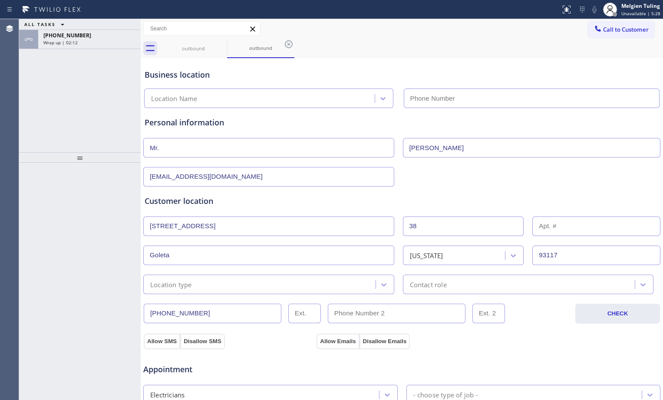
type input "[PHONE_NUMBER]"
click at [181, 143] on input "Mr." at bounding box center [268, 148] width 251 height 20
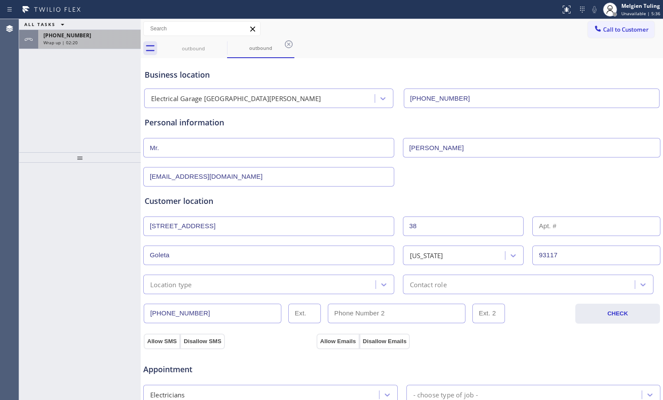
click at [61, 37] on span "[PHONE_NUMBER]" at bounding box center [67, 35] width 48 height 7
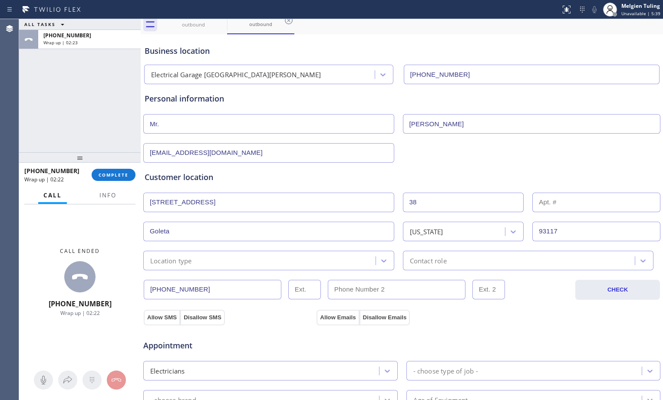
scroll to position [43, 0]
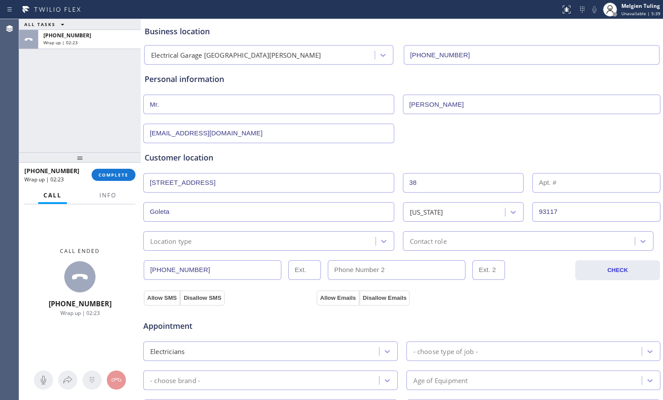
click at [256, 241] on div "Location type" at bounding box center [261, 240] width 230 height 15
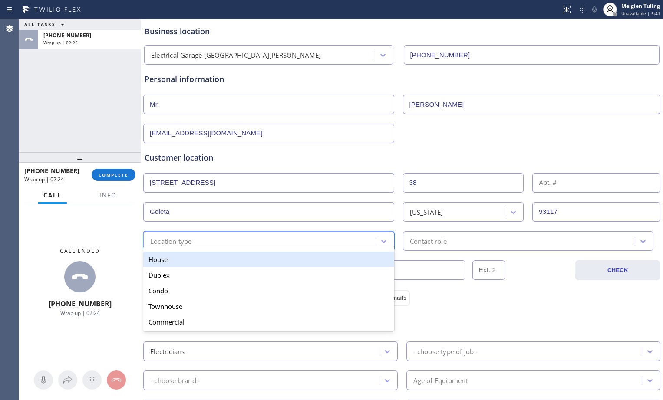
click at [218, 260] on div "House" at bounding box center [268, 260] width 251 height 16
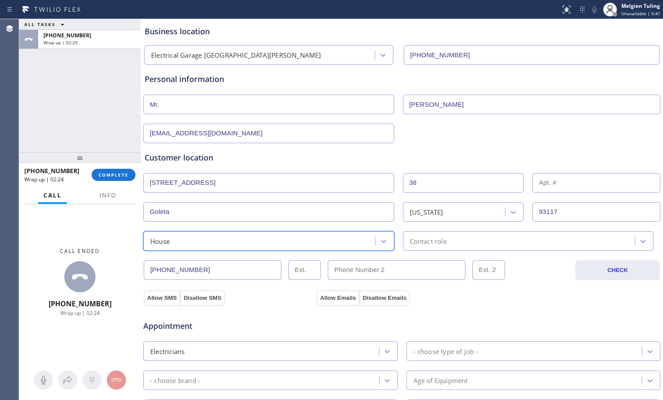
click at [397, 240] on div "option House, selected. 5 results available. Select is focused ,type to refine …" at bounding box center [272, 241] width 260 height 20
click at [419, 242] on div "Contact role" at bounding box center [428, 241] width 37 height 10
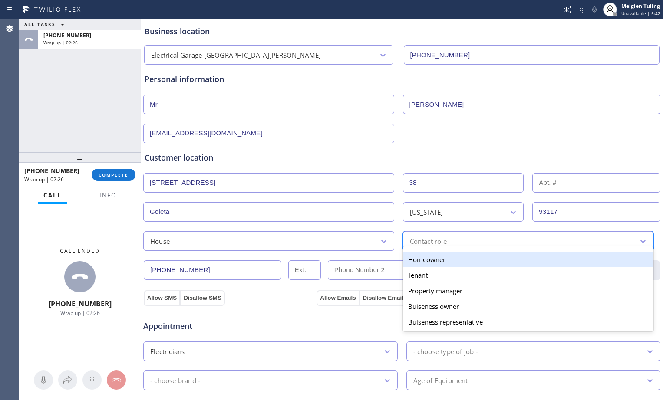
click at [417, 263] on div "Homeowner" at bounding box center [528, 260] width 251 height 16
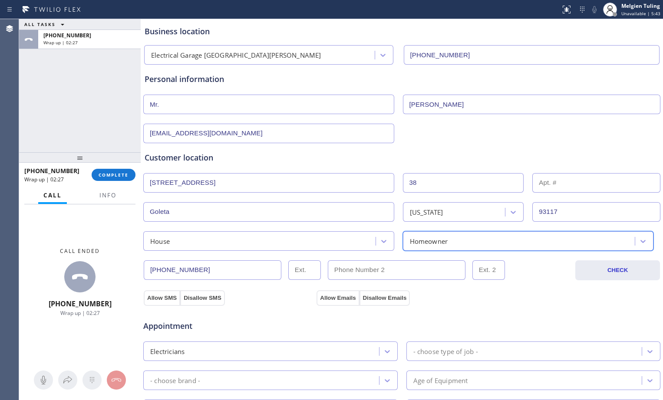
click at [267, 302] on div "Appointment Electricians - choose type of job - - choose brand - Age of Equipme…" at bounding box center [402, 387] width 518 height 170
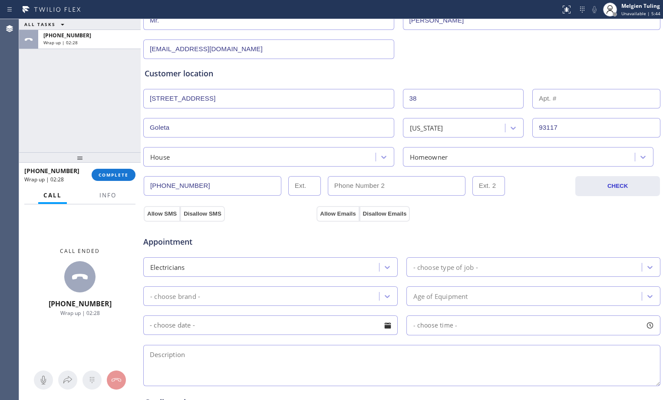
scroll to position [130, 0]
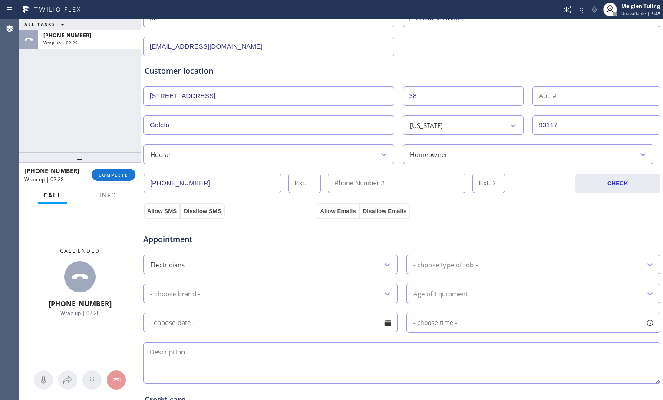
click at [419, 264] on div "- choose type of job -" at bounding box center [445, 265] width 65 height 10
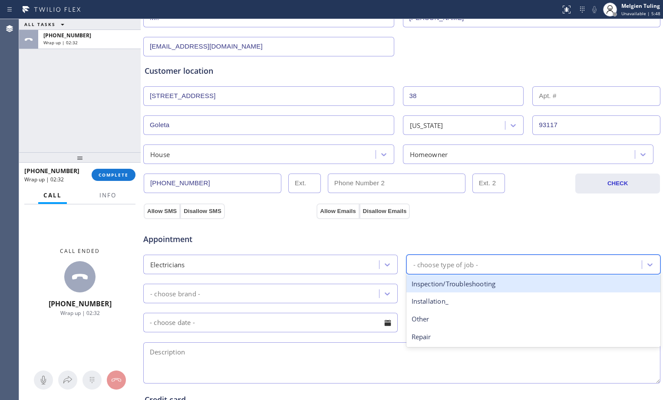
scroll to position [174, 0]
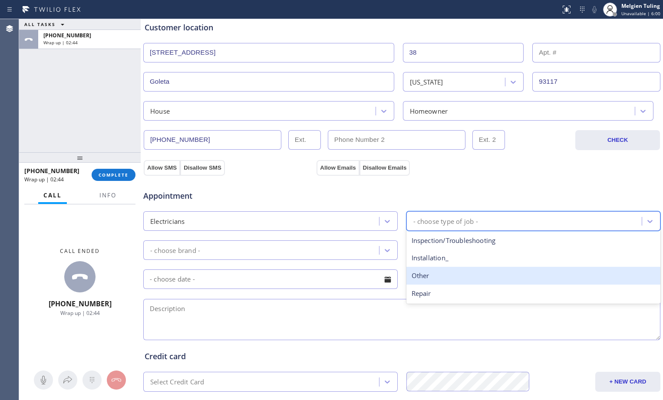
click at [425, 275] on div "Other" at bounding box center [533, 276] width 254 height 18
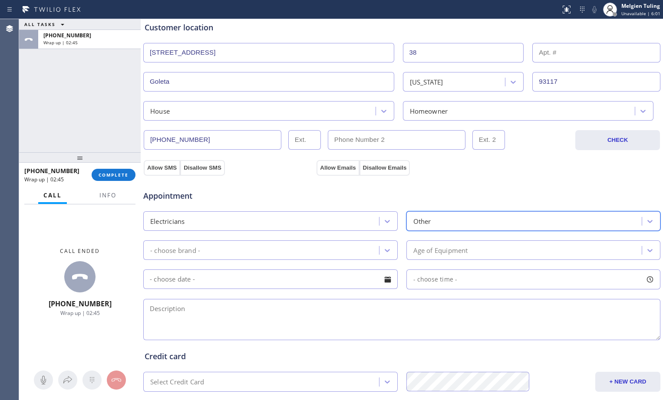
click at [252, 256] on div "- choose brand -" at bounding box center [262, 250] width 233 height 15
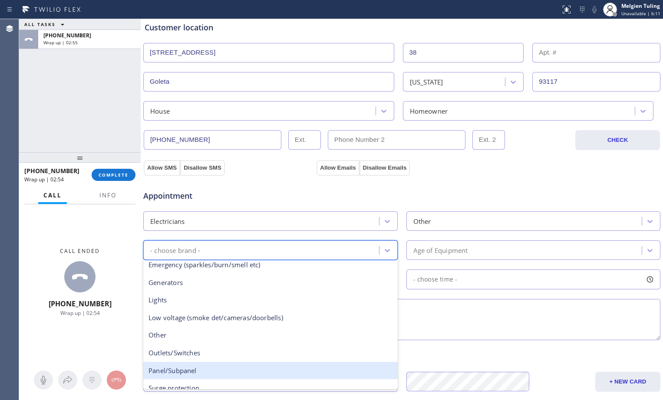
scroll to position [67, 0]
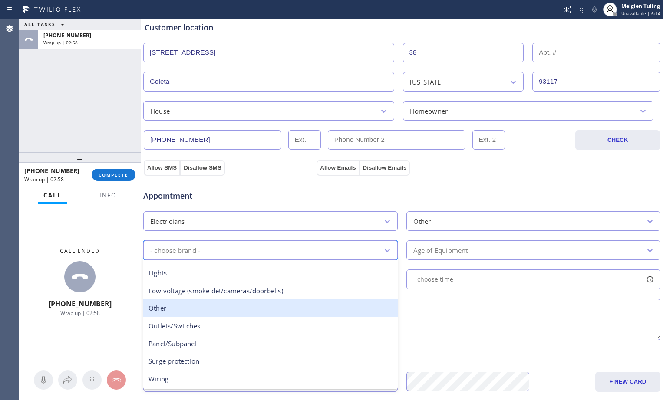
click at [178, 310] on div "Other" at bounding box center [270, 308] width 254 height 18
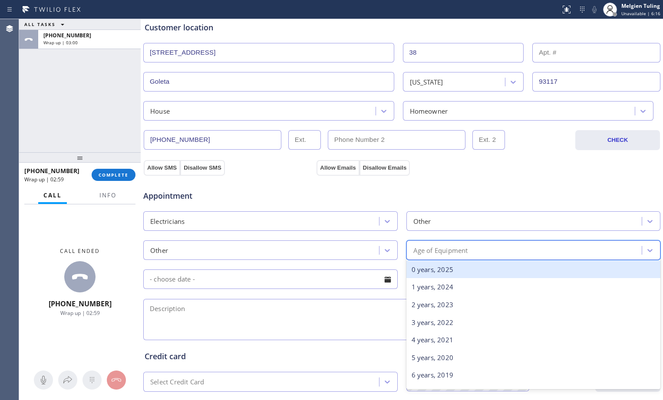
click at [433, 253] on div "Age of Equipment" at bounding box center [440, 250] width 55 height 10
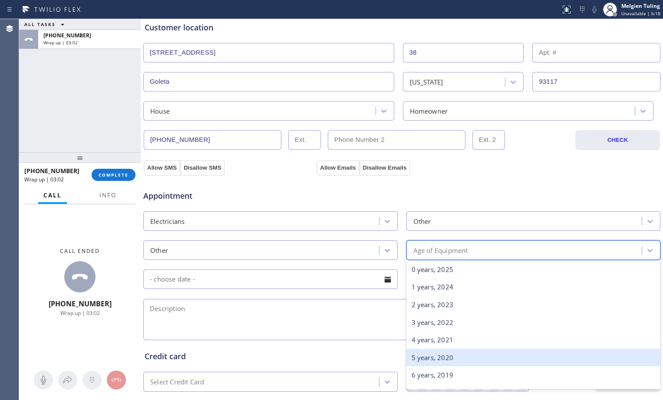
click at [422, 357] on div "5 years, 2020" at bounding box center [533, 358] width 254 height 18
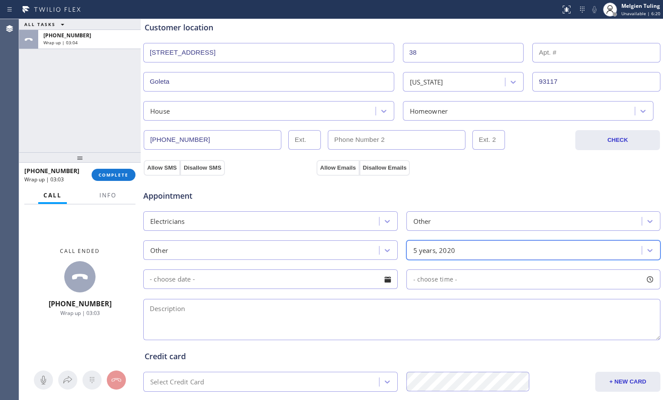
click at [282, 285] on input "text" at bounding box center [270, 280] width 254 height 20
click at [462, 309] on textarea at bounding box center [401, 319] width 517 height 41
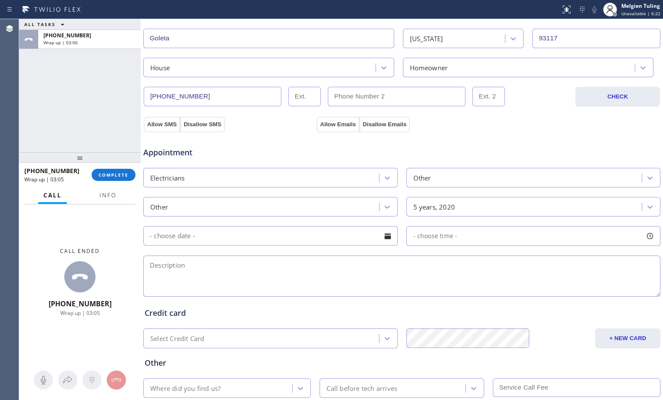
click at [212, 266] on textarea at bounding box center [401, 276] width 517 height 41
click at [156, 263] on textarea at bounding box center [401, 276] width 517 height 41
paste textarea "air compressor motor"
click at [247, 268] on textarea "air compressor motor |5yrs|" at bounding box center [401, 276] width 517 height 41
paste textarea "38 Depot Rd, Goleta, CA 93117, USA"
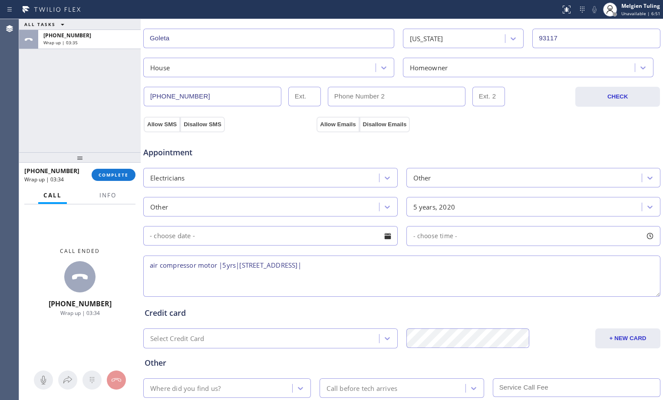
click at [363, 264] on textarea "air compressor motor |5yrs|38 Depot Rd, Goleta, CA 93117, USA|" at bounding box center [401, 276] width 517 height 41
paste textarea "Electrical Garage Santa Barbara"
click at [353, 265] on textarea "air compressor motor |5yrs|38 Depot Rd, Goleta, CA 93117, USA|Electrical Garage…" at bounding box center [401, 276] width 517 height 41
click at [467, 265] on textarea "air compressor motor |5yrs|38 Depot Rd, Goleta, CA 93117, USA| Electrical Garag…" at bounding box center [401, 276] width 517 height 41
click at [459, 269] on textarea "air compressor motor |5yrs|38 Depot Rd, Goleta, CA 93117, USA| Electrical Garag…" at bounding box center [401, 276] width 517 height 41
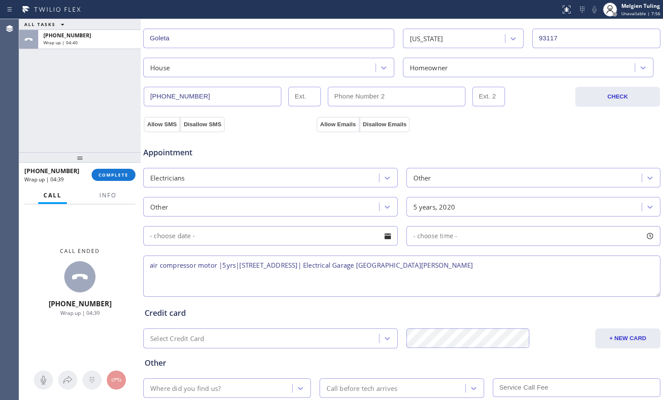
click at [219, 263] on textarea "air compressor motor |5yrs|38 Depot Rd, Goleta, CA 93117, USA| Electrical Garag…" at bounding box center [401, 276] width 517 height 41
drag, startPoint x: 219, startPoint y: 263, endPoint x: 216, endPoint y: 267, distance: 4.6
click at [216, 267] on textarea "air compressor motor |5yrs|38 Depot Rd, Goleta, CA 93117, USA| Electrical Garag…" at bounding box center [401, 276] width 517 height 41
click at [219, 264] on textarea "air compressor motor |5yrs|38 Depot Rd, Goleta, CA 93117, USA| Electrical Garag…" at bounding box center [401, 276] width 517 height 41
drag, startPoint x: 219, startPoint y: 264, endPoint x: 210, endPoint y: 268, distance: 9.8
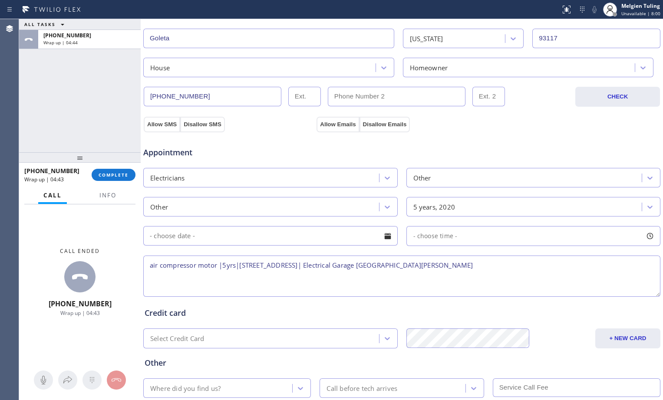
click at [210, 268] on textarea "air compressor motor |5yrs|38 Depot Rd, Goleta, CA 93117, USA| Electrical Garag…" at bounding box center [401, 276] width 517 height 41
click at [217, 266] on textarea "air compressor motor |5yrs|38 Depot Rd, Goleta, CA 93117, USA| Electrical Garag…" at bounding box center [401, 276] width 517 height 41
drag, startPoint x: 220, startPoint y: 265, endPoint x: 214, endPoint y: 270, distance: 8.0
click at [214, 270] on textarea "air compressor motor|ac |5yrs|38 Depot Rd, Goleta, CA 93117, USA| Electrical Ga…" at bounding box center [401, 276] width 517 height 41
click at [220, 267] on textarea "air compressor motor|ac |5yrs|38 Depot Rd, Goleta, CA 93117, USA| Electrical Ga…" at bounding box center [401, 276] width 517 height 41
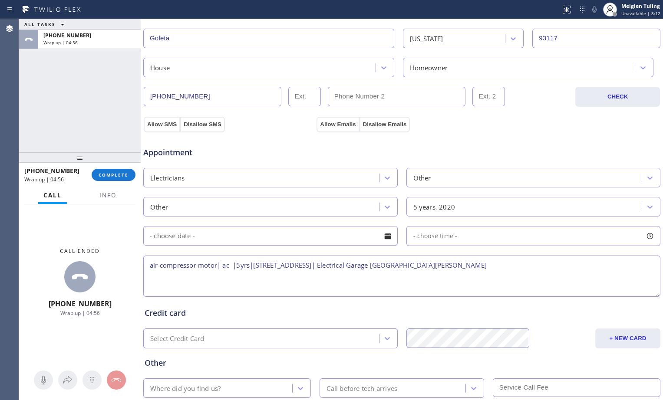
click at [474, 273] on textarea "air compressor motor| ac |5yrs|38 Depot Rd, Goleta, CA 93117, USA| Electrical G…" at bounding box center [401, 276] width 517 height 41
click at [479, 267] on textarea "air compressor motor| ac |5yrs|38 Depot Rd, Goleta, CA 93117, USA| Electrical G…" at bounding box center [401, 276] width 517 height 41
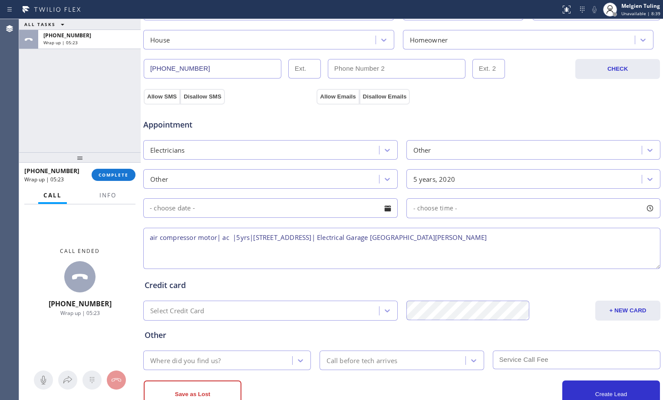
scroll to position [273, 0]
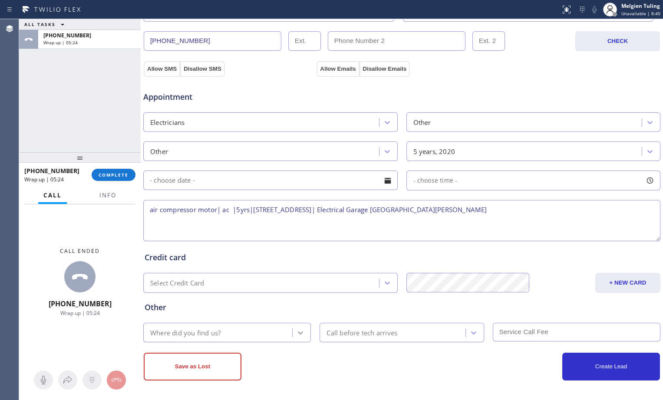
type textarea "air compressor motor| ac |5yrs|38 Depot Rd, Goleta, CA 93117, USA| Electrical G…"
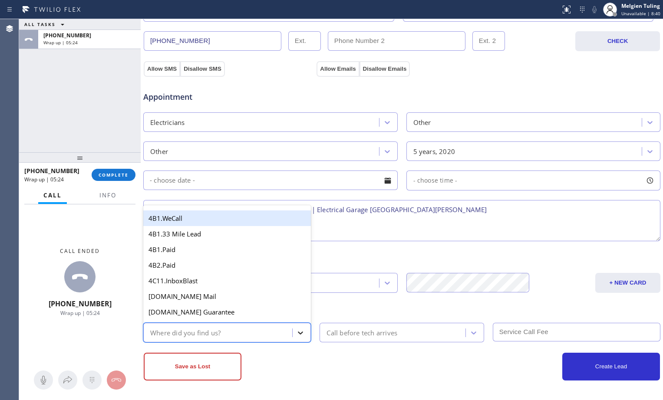
click at [303, 334] on icon at bounding box center [300, 333] width 9 height 9
type input "go"
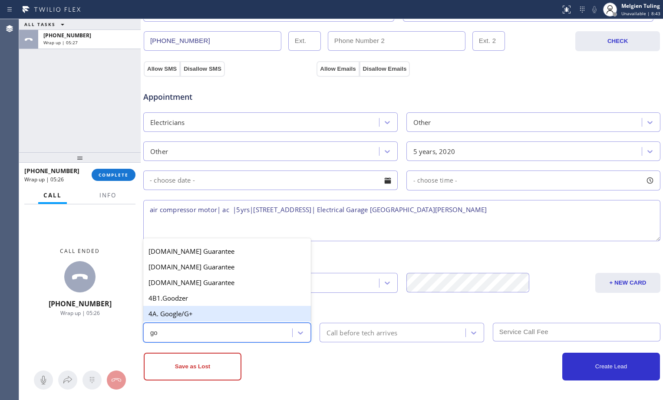
click at [212, 316] on div "4A. Google/G+" at bounding box center [227, 314] width 168 height 16
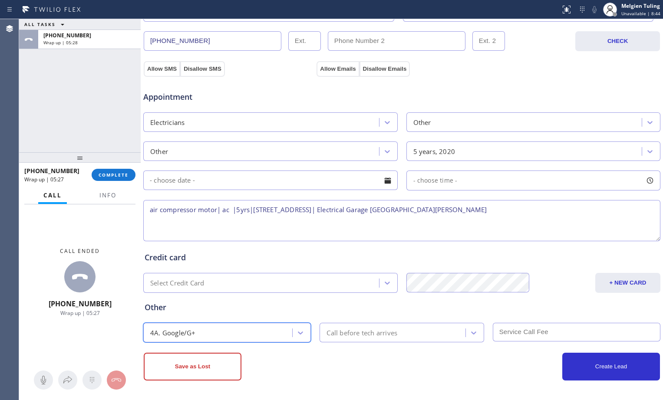
click at [482, 211] on textarea "air compressor motor| ac |5yrs|38 Depot Rd, Goleta, CA 93117, USA| Electrical G…" at bounding box center [401, 220] width 517 height 41
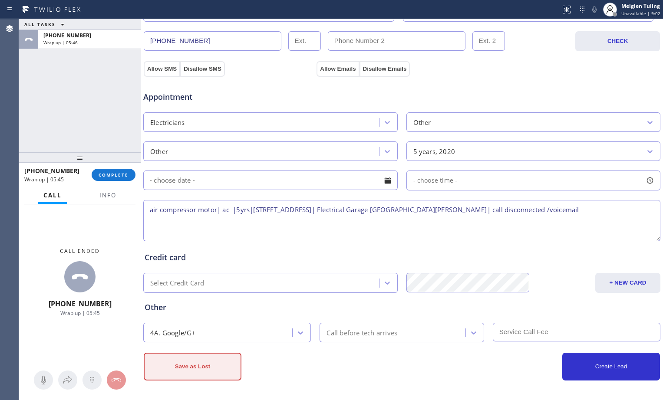
type textarea "air compressor motor| ac |5yrs|38 Depot Rd, Goleta, CA 93117, USA| Electrical G…"
click at [204, 371] on button "Save as Lost" at bounding box center [193, 367] width 98 height 28
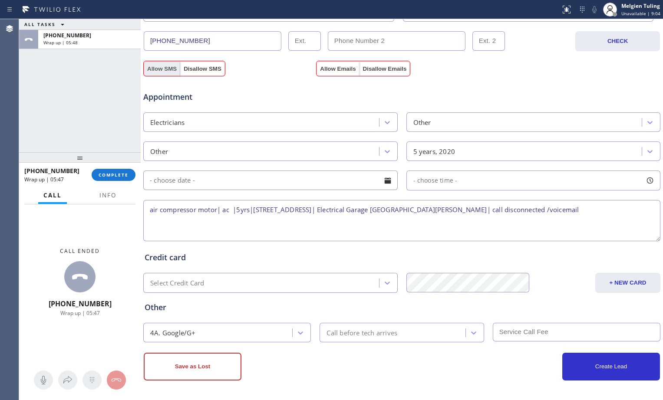
click at [156, 68] on button "Allow SMS" at bounding box center [162, 69] width 36 height 16
click at [334, 72] on button "Allow Emails" at bounding box center [337, 69] width 43 height 16
click at [180, 362] on button "Save as Lost" at bounding box center [193, 367] width 98 height 28
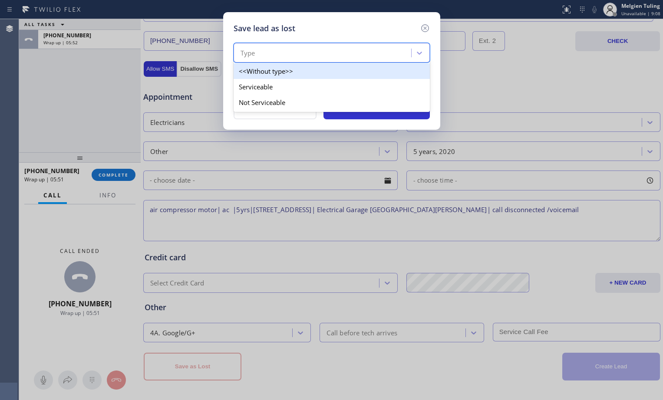
click at [281, 53] on div "Type" at bounding box center [323, 53] width 175 height 15
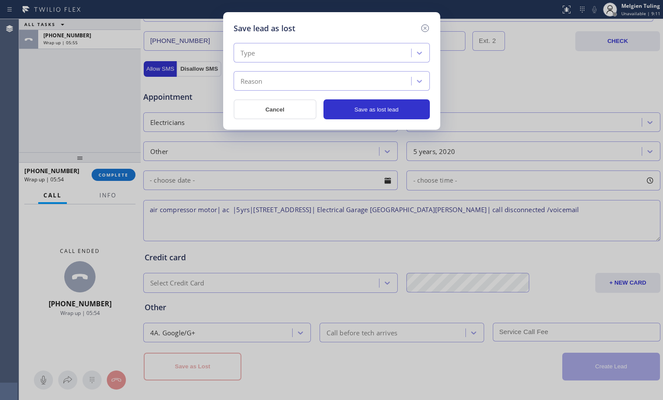
drag, startPoint x: 260, startPoint y: 103, endPoint x: 296, endPoint y: 48, distance: 66.2
click at [296, 48] on div "Type" at bounding box center [323, 53] width 175 height 15
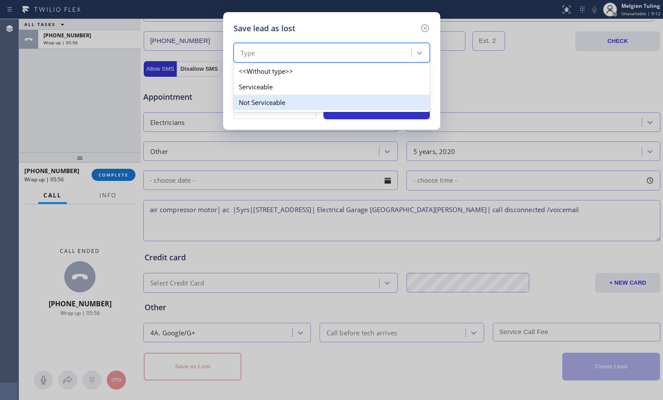
click at [250, 99] on div "Not Serviceable" at bounding box center [331, 103] width 196 height 16
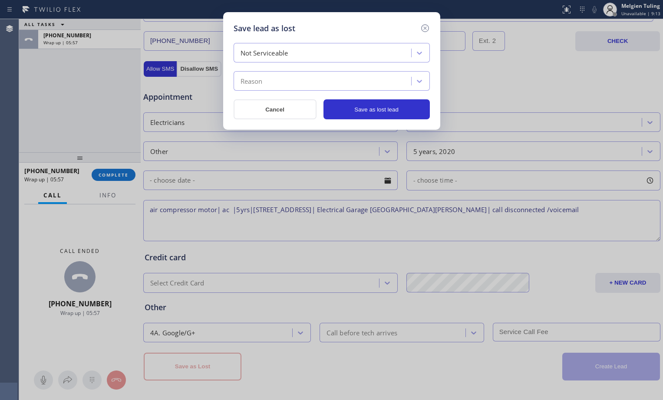
click at [266, 74] on div "Reason" at bounding box center [323, 81] width 175 height 15
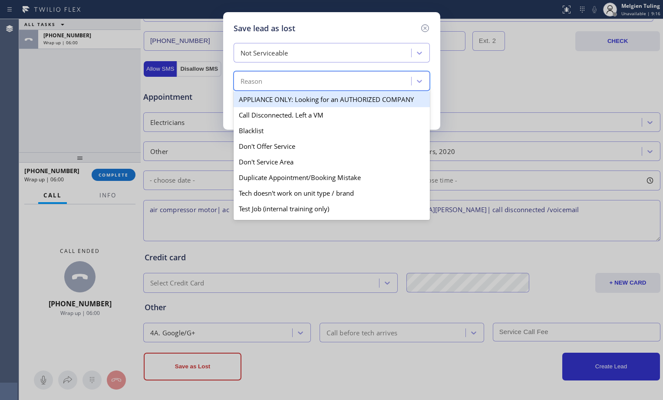
drag, startPoint x: 263, startPoint y: 159, endPoint x: 284, endPoint y: 78, distance: 84.4
click at [284, 78] on div "Reason" at bounding box center [323, 81] width 175 height 15
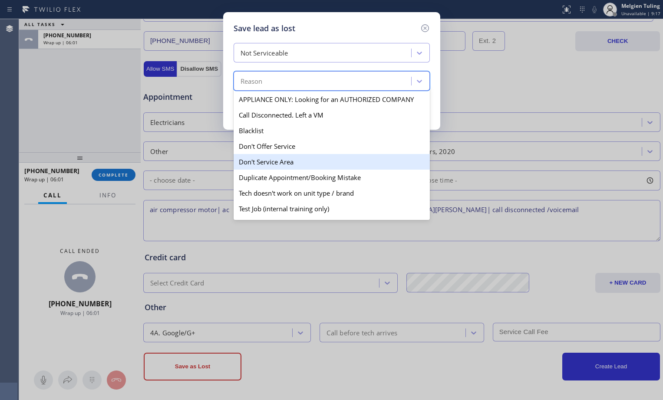
click at [273, 164] on div "Don't Service Area" at bounding box center [331, 162] width 196 height 16
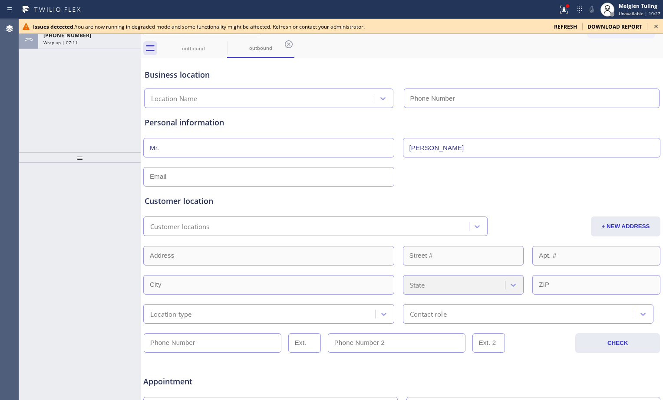
type input "[PHONE_NUMBER]"
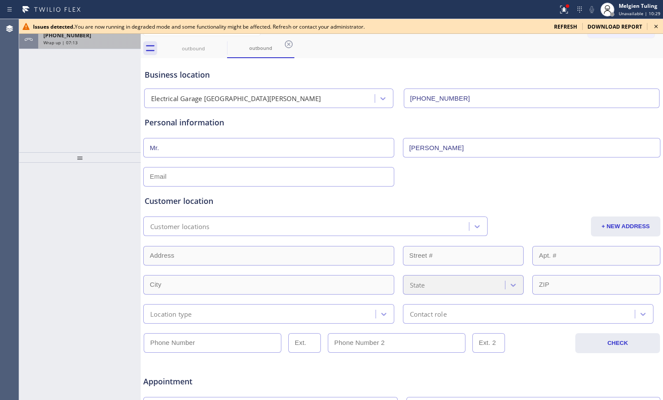
click at [73, 38] on span "[PHONE_NUMBER]" at bounding box center [67, 35] width 48 height 7
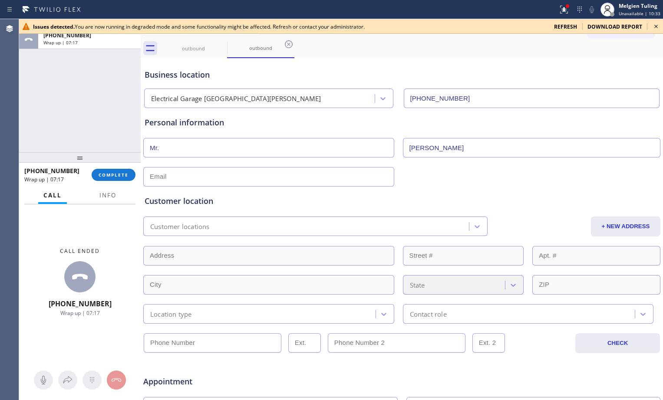
click at [233, 178] on input "text" at bounding box center [268, 177] width 251 height 20
type input "no@gmail.com"
click at [199, 226] on div "Customer locations" at bounding box center [179, 226] width 59 height 10
click at [188, 223] on div "Customer locations" at bounding box center [179, 226] width 59 height 10
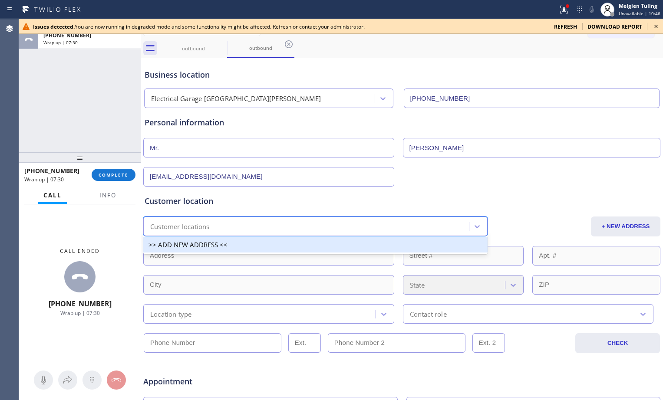
paste input "38 Depot Rd, Goleta, CA 93117, USA"
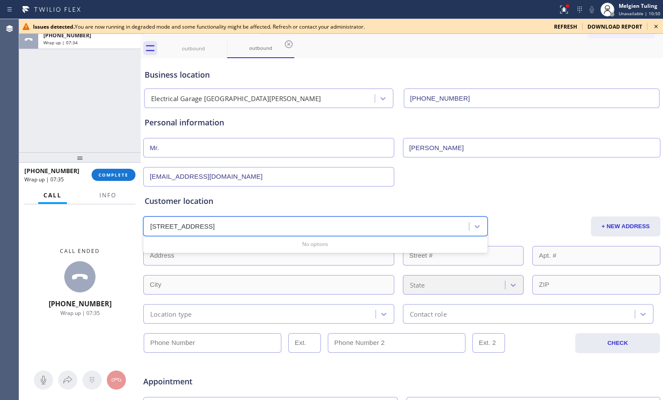
type input "38 Depot Rd, Goleta, CA 93117, USA"
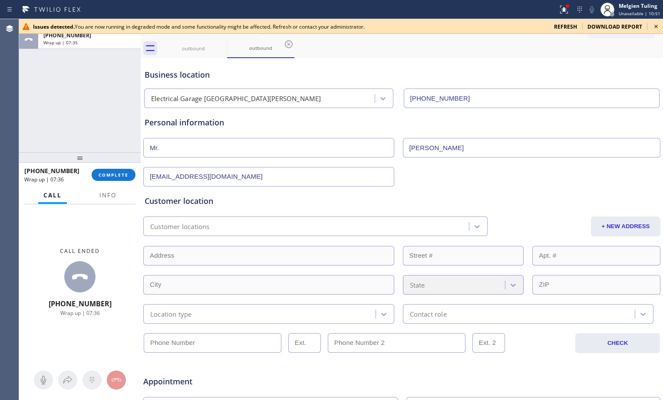
click at [214, 233] on div "Customer locations" at bounding box center [307, 226] width 323 height 15
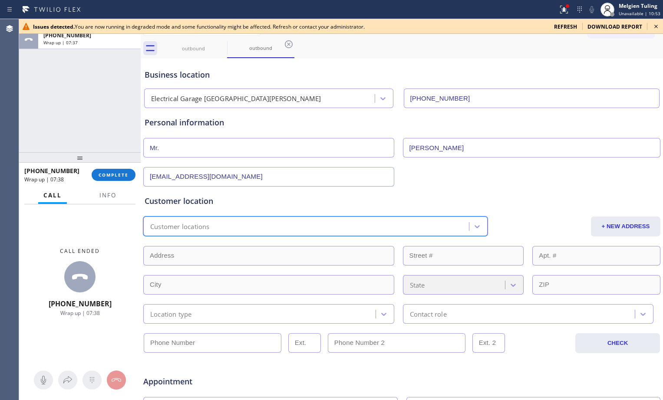
drag, startPoint x: 214, startPoint y: 233, endPoint x: 173, endPoint y: 224, distance: 41.8
click at [173, 224] on div "Customer locations" at bounding box center [179, 226] width 59 height 10
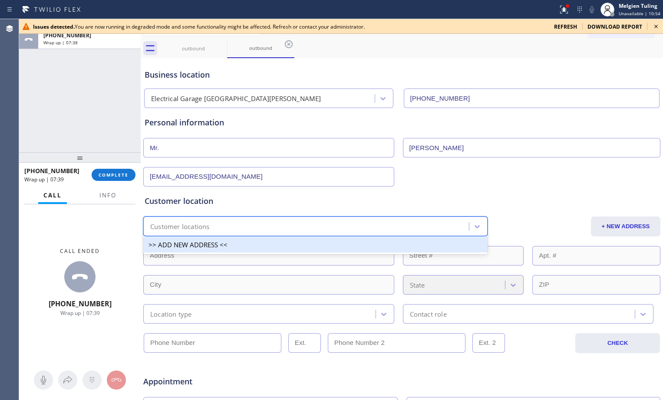
paste input "38 Depot Rd, Goleta, CA 93117, USA"
type input "38 Depot Rd, Goleta, CA 93117, USA"
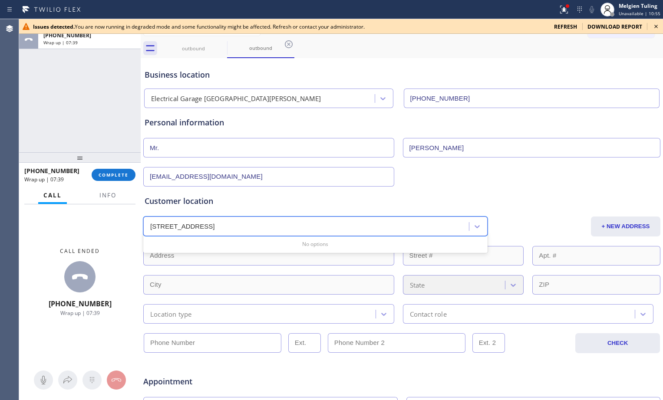
click at [173, 224] on input "38 Depot Rd, Goleta, CA 93117, USA" at bounding box center [204, 226] width 109 height 7
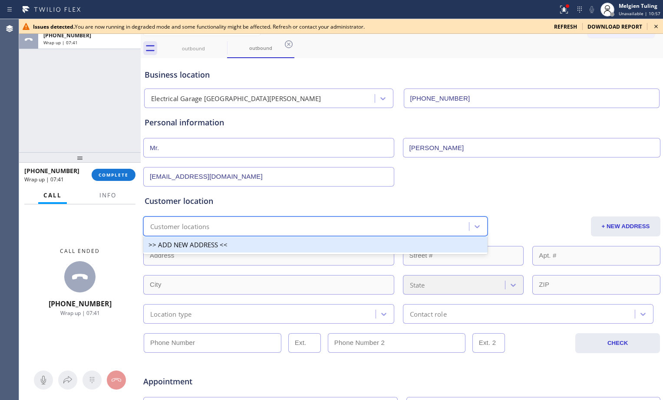
drag, startPoint x: 272, startPoint y: 228, endPoint x: 211, endPoint y: 271, distance: 74.4
click at [211, 271] on div "Customer location option >> ADD NEW ADDRESS << focused, 1 of 1. 1 result availa…" at bounding box center [402, 259] width 514 height 128
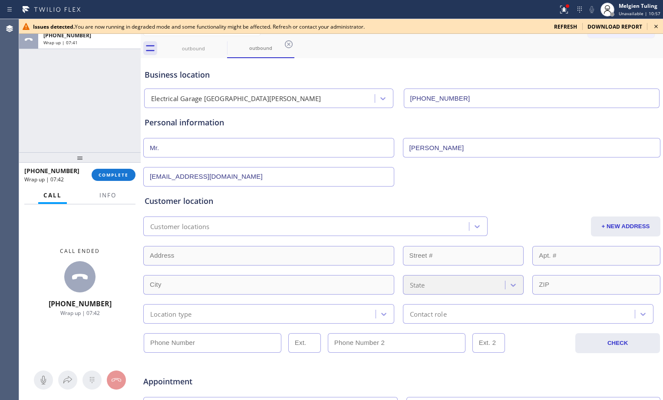
drag, startPoint x: 211, startPoint y: 271, endPoint x: 120, endPoint y: 210, distance: 109.5
click at [120, 210] on div "Call ended +18056896965 Wrap up | 07:42" at bounding box center [80, 282] width 122 height 156
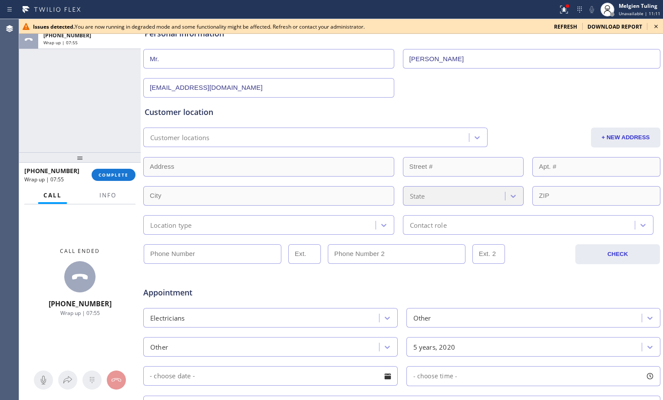
scroll to position [43, 0]
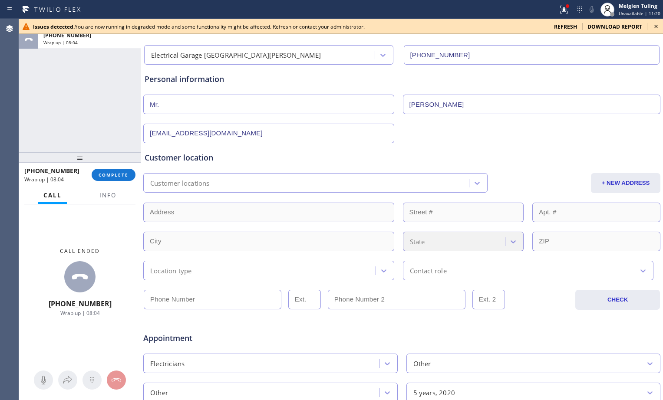
click at [185, 182] on div "Customer locations" at bounding box center [179, 183] width 59 height 10
drag, startPoint x: 164, startPoint y: 213, endPoint x: 151, endPoint y: 171, distance: 44.3
click at [151, 171] on div "Customer location Customer locations + NEW ADDRESS State Location type Contact …" at bounding box center [402, 216] width 514 height 128
click at [151, 185] on div "Customer locations" at bounding box center [179, 183] width 59 height 10
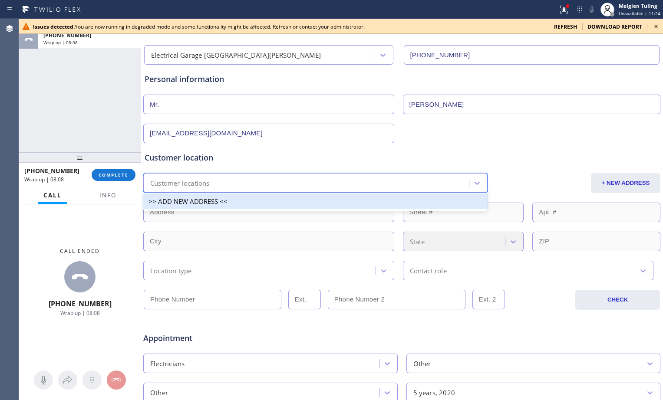
paste input "38 Depot Rd, Goleta, CA 93117, USA"
type input "38 Depot Rd, Goleta, CA 93117, USA"
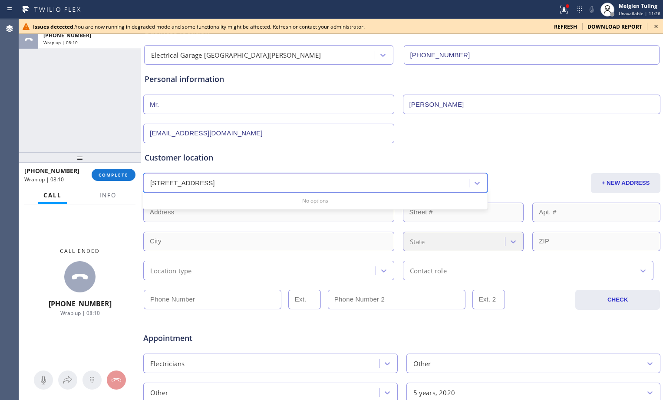
click at [307, 203] on div "No options" at bounding box center [315, 201] width 344 height 14
click at [318, 199] on div "No options" at bounding box center [315, 201] width 344 height 14
click at [425, 198] on div "No options" at bounding box center [315, 201] width 344 height 14
click at [473, 186] on icon at bounding box center [477, 183] width 9 height 9
click at [260, 181] on div "Customer locations" at bounding box center [307, 182] width 323 height 15
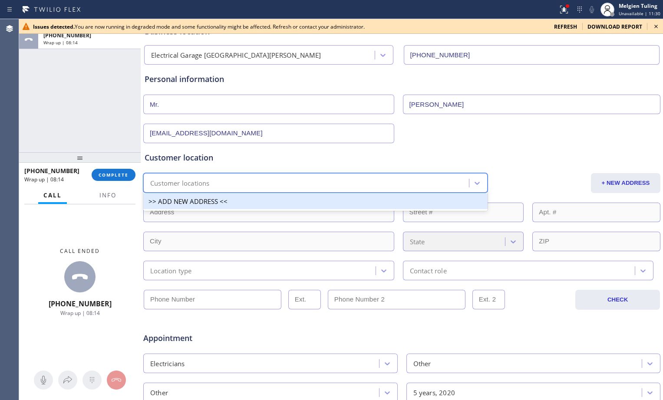
paste input "38 Depot Rd, Goleta, CA 93117, USA"
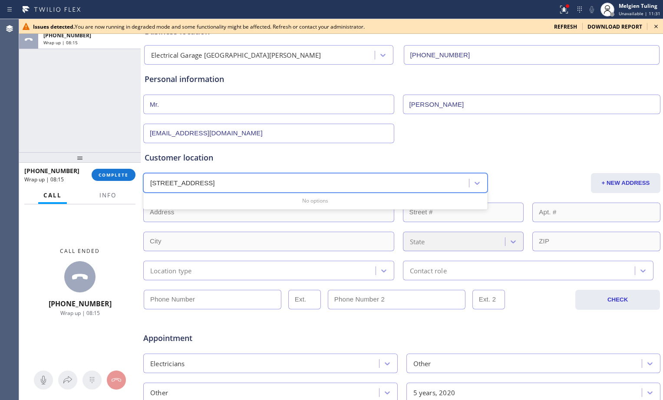
type input "38 Depot Rd, Goleta, CA 93117, USA"
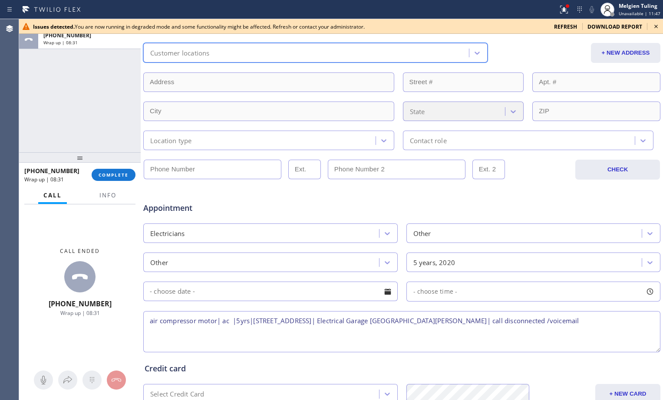
click at [204, 56] on div "Customer locations" at bounding box center [179, 53] width 59 height 10
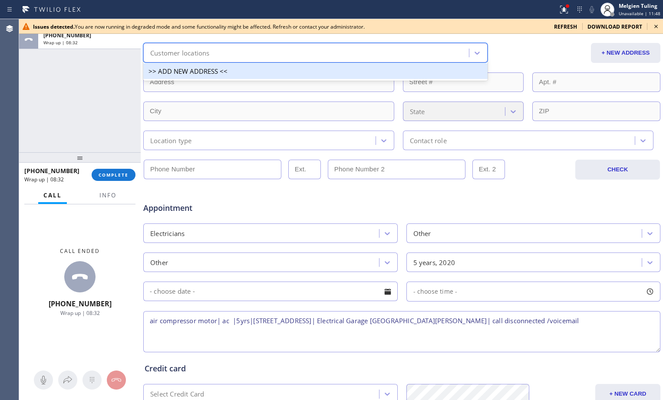
paste input "38 Depot Rd, Goleta, CA 93117, USA"
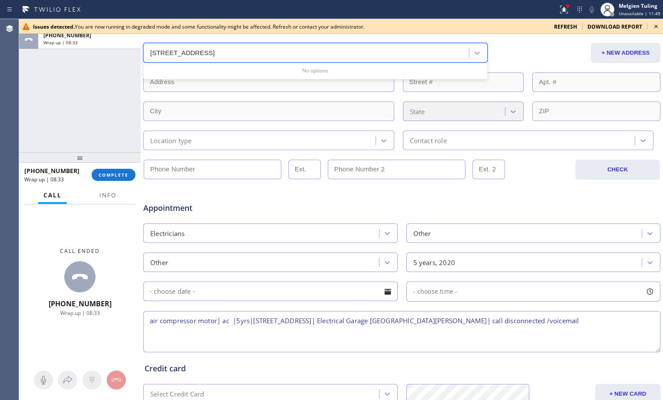
type input "38 Depot Rd, Goleta, CA 93117, USA"
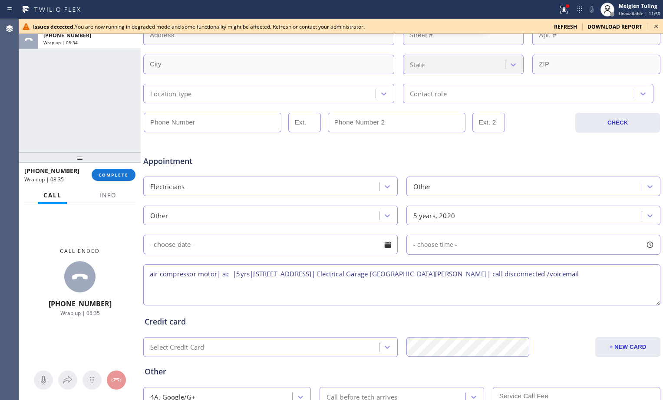
scroll to position [260, 0]
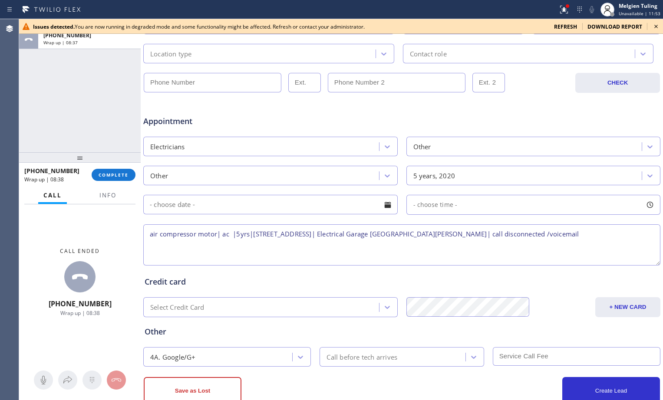
drag, startPoint x: 574, startPoint y: 242, endPoint x: 143, endPoint y: 239, distance: 431.0
click at [143, 239] on div "air compressor motor| ac |5yrs|38 Depot Rd, Goleta, CA 93117, USA| Electrical G…" at bounding box center [401, 245] width 519 height 43
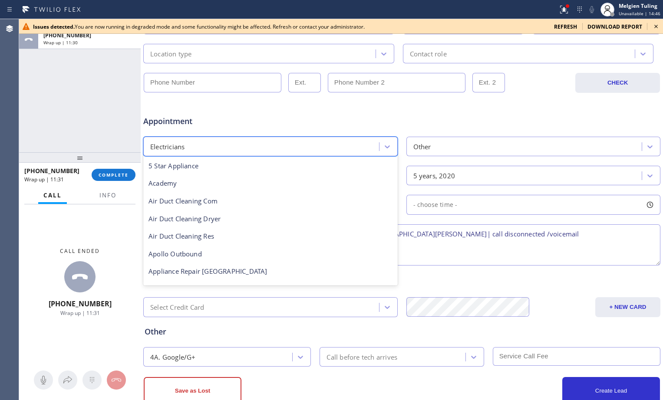
drag, startPoint x: 106, startPoint y: 171, endPoint x: 321, endPoint y: 139, distance: 217.2
click at [321, 139] on div "Electricians" at bounding box center [262, 146] width 233 height 15
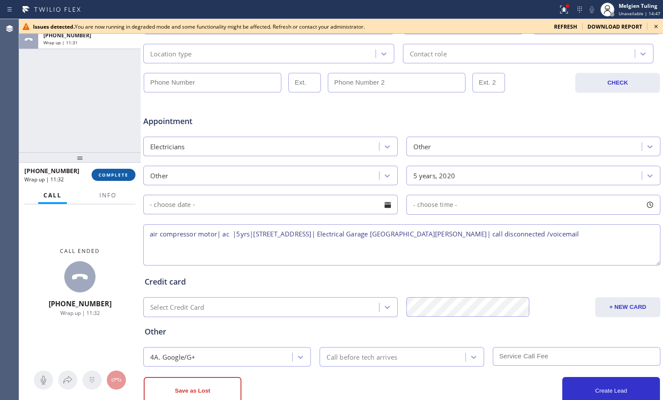
click at [120, 173] on span "COMPLETE" at bounding box center [114, 175] width 30 height 6
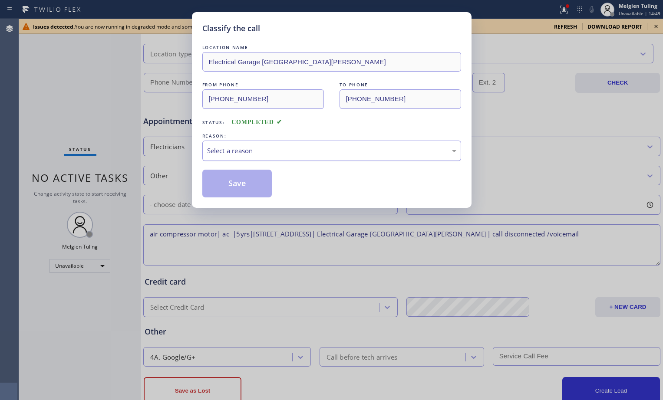
click at [234, 148] on div "Select a reason" at bounding box center [331, 151] width 249 height 10
drag, startPoint x: 223, startPoint y: 184, endPoint x: 212, endPoint y: 180, distance: 11.9
click at [212, 180] on button "Save" at bounding box center [237, 184] width 70 height 28
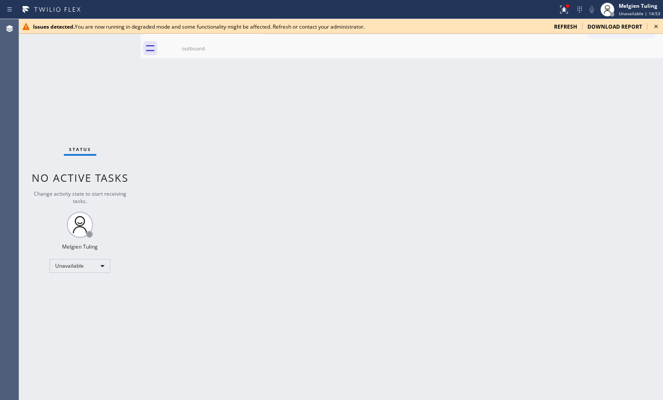
click at [212, 180] on div "Back to Dashboard Change Sender ID Customers Technicians Select a contact Outbo…" at bounding box center [402, 209] width 522 height 381
click at [256, 157] on div "Back to Dashboard Change Sender ID Customers Technicians Select a contact Outbo…" at bounding box center [402, 209] width 522 height 381
click at [96, 266] on div "Unavailable" at bounding box center [79, 266] width 61 height 14
drag, startPoint x: 96, startPoint y: 266, endPoint x: 76, endPoint y: 288, distance: 30.1
click at [76, 288] on li "Available" at bounding box center [79, 289] width 59 height 10
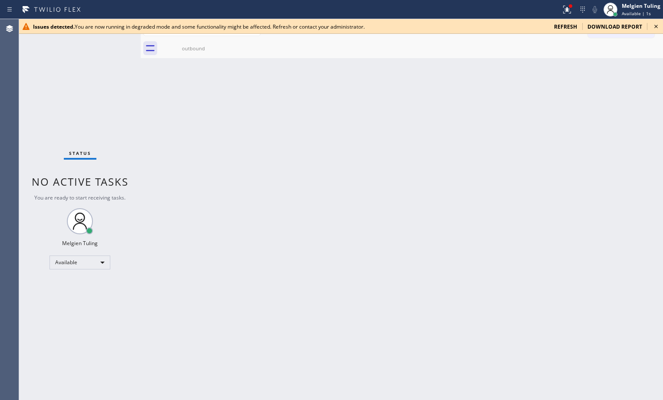
drag, startPoint x: 76, startPoint y: 288, endPoint x: 406, endPoint y: 243, distance: 332.4
click at [406, 243] on div "Back to Dashboard Change Sender ID Customers Technicians Select a contact Outbo…" at bounding box center [402, 209] width 522 height 381
click at [566, 27] on span "refresh" at bounding box center [565, 26] width 23 height 7
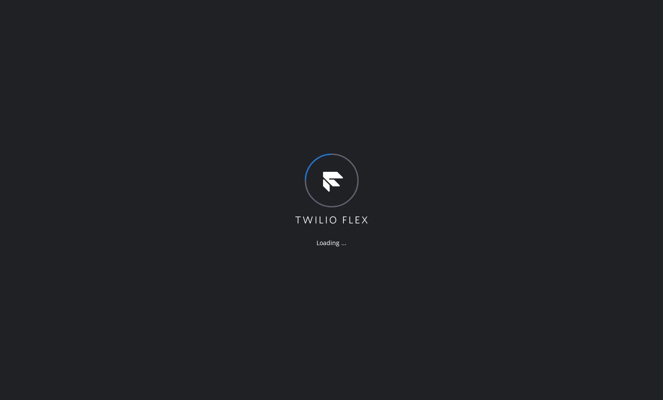
click at [438, 316] on div "Loading ..." at bounding box center [331, 200] width 663 height 400
drag, startPoint x: 438, startPoint y: 316, endPoint x: 394, endPoint y: 316, distance: 44.7
drag, startPoint x: 394, startPoint y: 316, endPoint x: 612, endPoint y: 312, distance: 217.9
click at [612, 312] on div "Loading ..." at bounding box center [331, 200] width 663 height 400
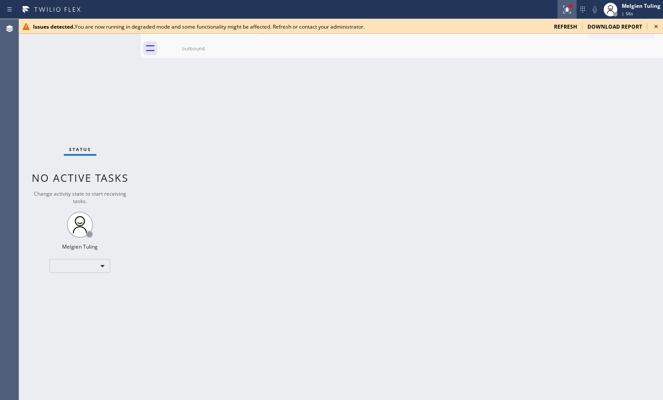
drag, startPoint x: 254, startPoint y: 219, endPoint x: 569, endPoint y: 10, distance: 378.0
click at [569, 10] on icon at bounding box center [567, 9] width 10 height 10
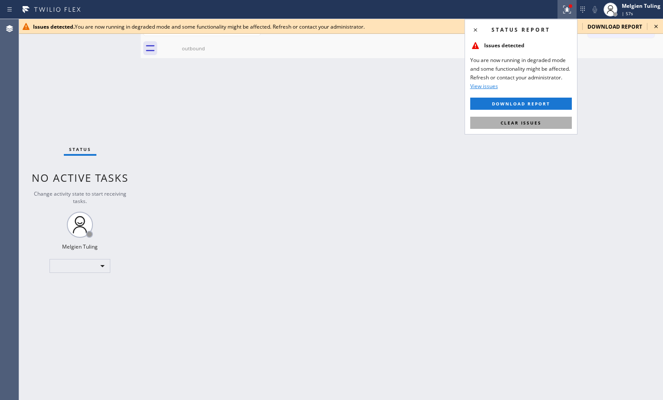
click at [511, 125] on span "Clear issues" at bounding box center [520, 123] width 41 height 6
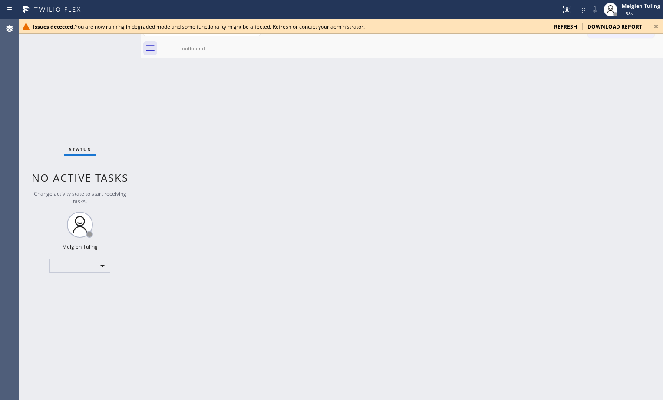
click at [566, 27] on span "refresh" at bounding box center [565, 26] width 23 height 7
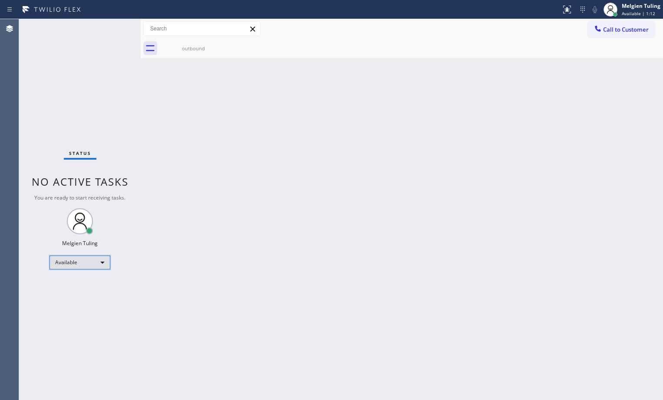
click at [103, 264] on div "Available" at bounding box center [79, 263] width 61 height 14
click at [70, 302] on li "Break" at bounding box center [79, 307] width 59 height 10
drag, startPoint x: 70, startPoint y: 302, endPoint x: 57, endPoint y: 285, distance: 21.1
drag, startPoint x: 57, startPoint y: 285, endPoint x: 290, endPoint y: 183, distance: 254.0
click at [290, 183] on div "Back to Dashboard Change Sender ID Customers Technicians Select a contact Outbo…" at bounding box center [402, 209] width 522 height 381
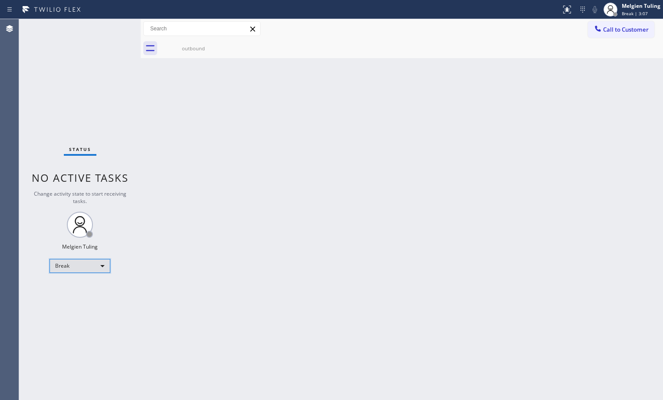
click at [97, 267] on div "Break" at bounding box center [79, 266] width 61 height 14
click at [86, 292] on li "Available" at bounding box center [79, 289] width 59 height 10
click at [329, 279] on div "Back to Dashboard Change Sender ID Customers Technicians Select a contact Outbo…" at bounding box center [402, 209] width 522 height 381
click at [203, 233] on div "Back to Dashboard Change Sender ID Customers Technicians Select a contact Outbo…" at bounding box center [402, 209] width 522 height 381
click at [102, 264] on div "Available" at bounding box center [79, 263] width 61 height 14
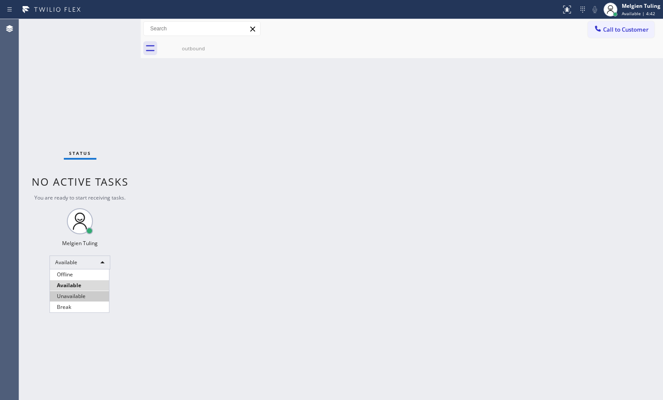
click at [76, 296] on li "Unavailable" at bounding box center [79, 296] width 59 height 10
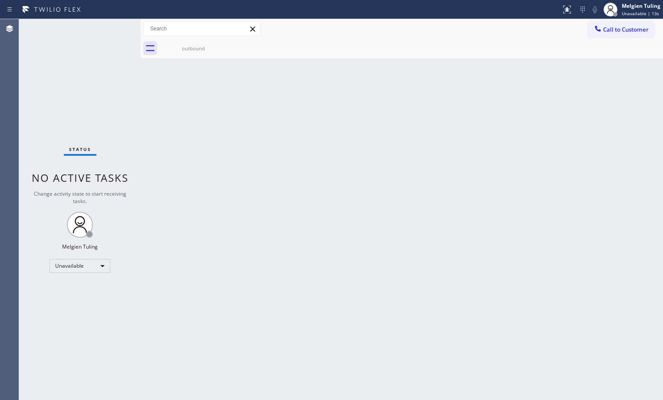
click at [241, 312] on div "Back to Dashboard Change Sender ID Customers Technicians Select a contact Outbo…" at bounding box center [402, 209] width 522 height 381
click at [236, 164] on div "Back to Dashboard Change Sender ID Customers Technicians Select a contact Outbo…" at bounding box center [402, 209] width 522 height 381
click at [637, 13] on span "Unavailable | 2:48" at bounding box center [640, 13] width 39 height 6
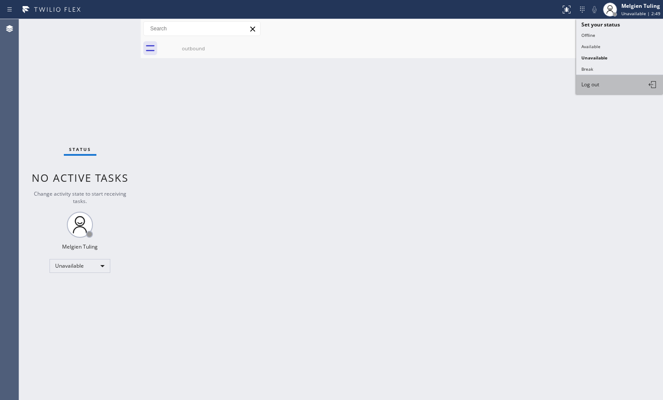
click at [592, 83] on span "Log out" at bounding box center [590, 84] width 18 height 7
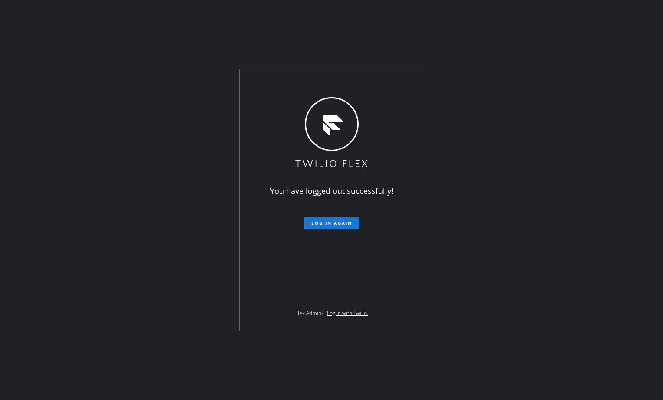
click at [507, 117] on div "You have logged out successfully! Log in again Flex Admin? Log in with Twilio." at bounding box center [331, 200] width 663 height 400
